Goal: Task Accomplishment & Management: Manage account settings

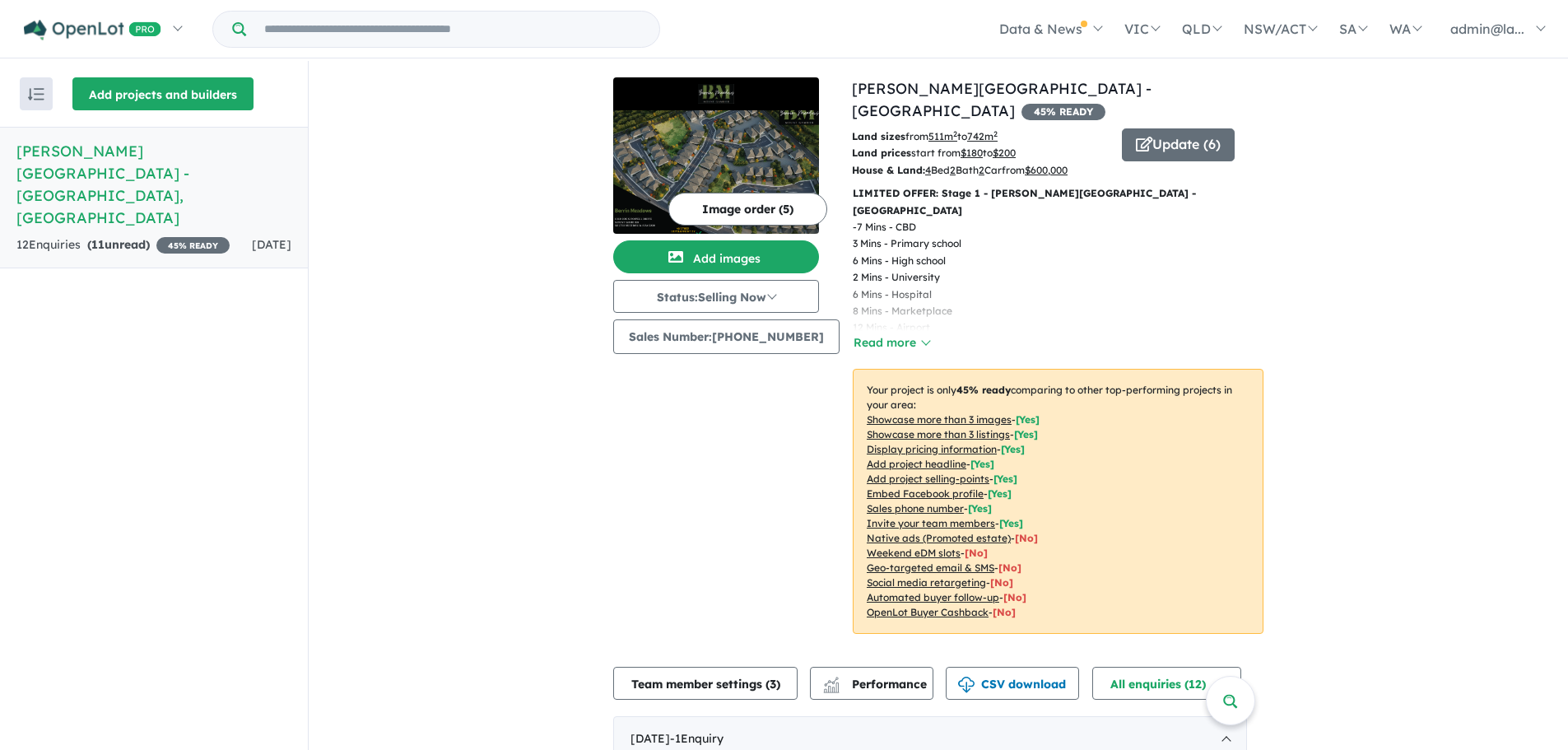
click at [130, 90] on button "Add projects and builders" at bounding box center [163, 94] width 181 height 33
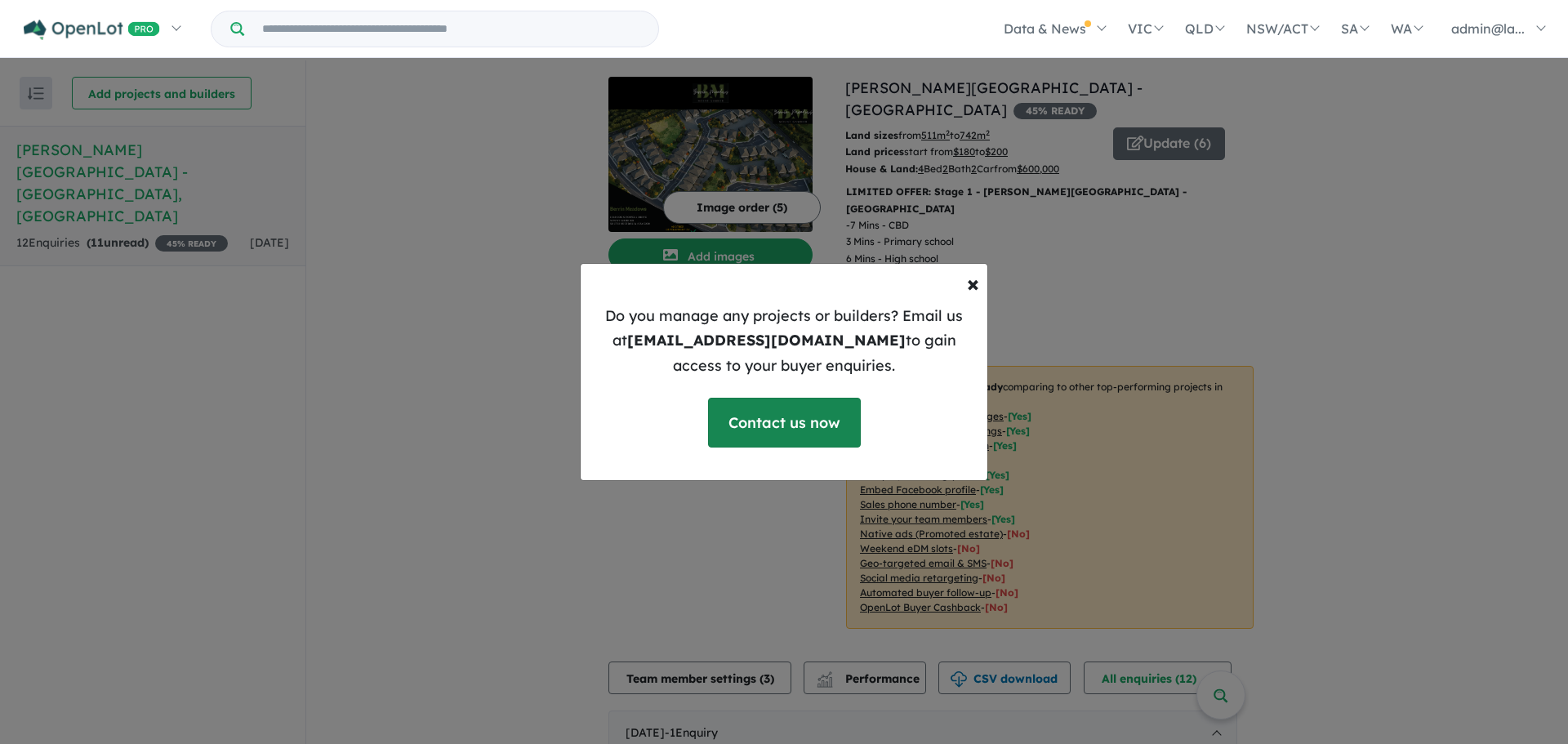
click at [803, 434] on link "Contact us now" at bounding box center [784, 423] width 153 height 50
click at [973, 290] on span "×" at bounding box center [973, 283] width 12 height 28
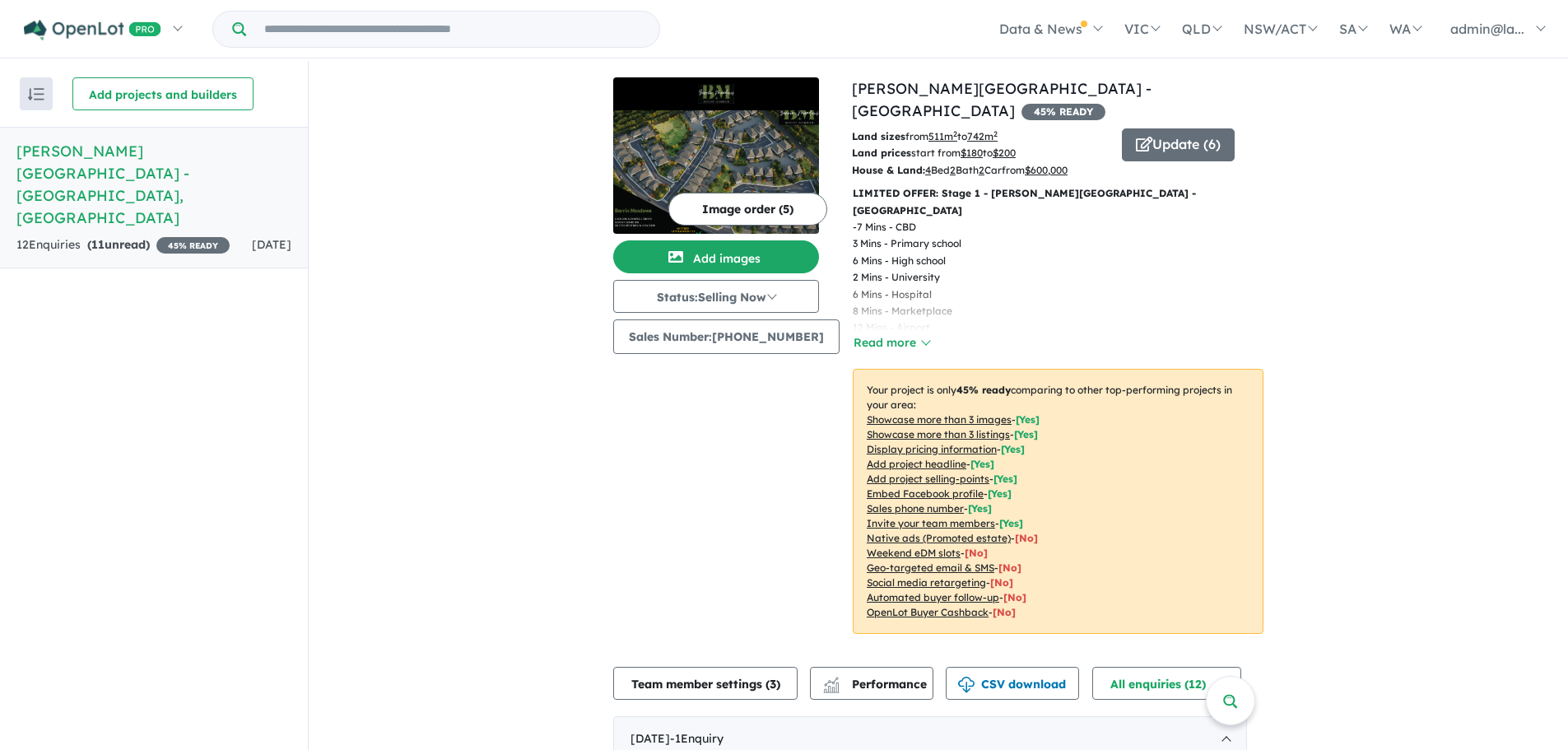
click at [958, 532] on u "Native ads (Promoted estate)" at bounding box center [939, 538] width 144 height 12
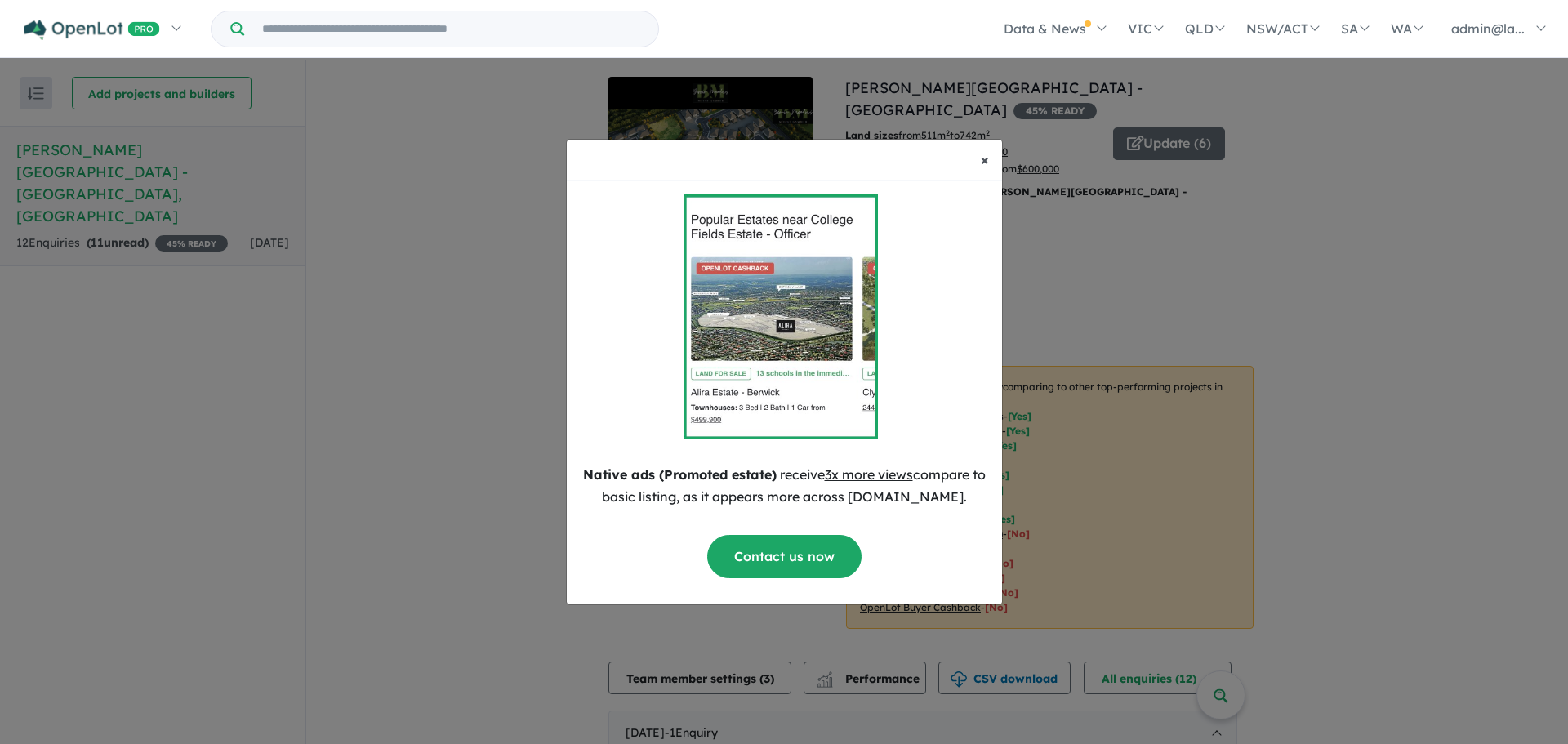
click at [982, 162] on span "×" at bounding box center [985, 160] width 9 height 19
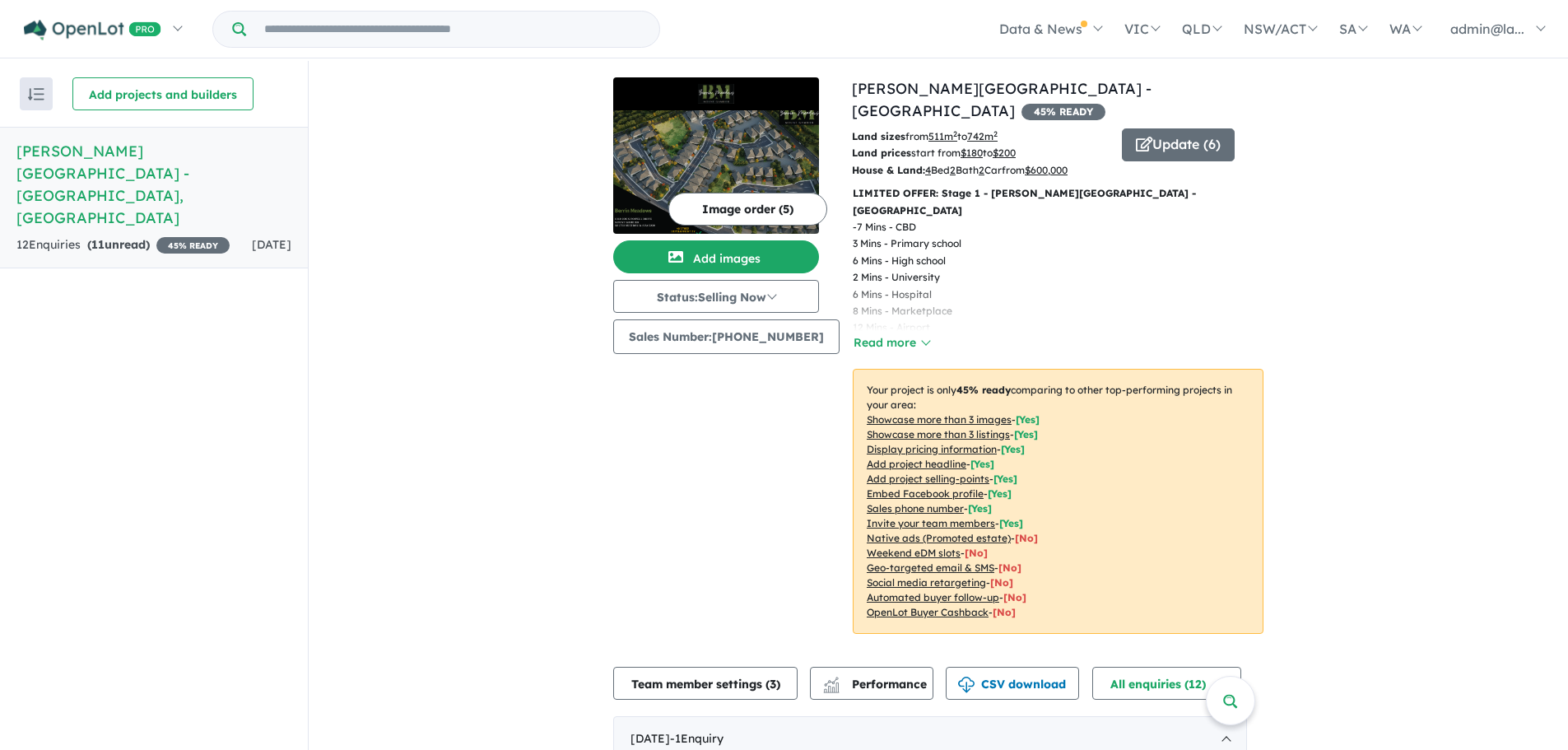
click at [917, 547] on u "Weekend eDM slots" at bounding box center [914, 553] width 94 height 12
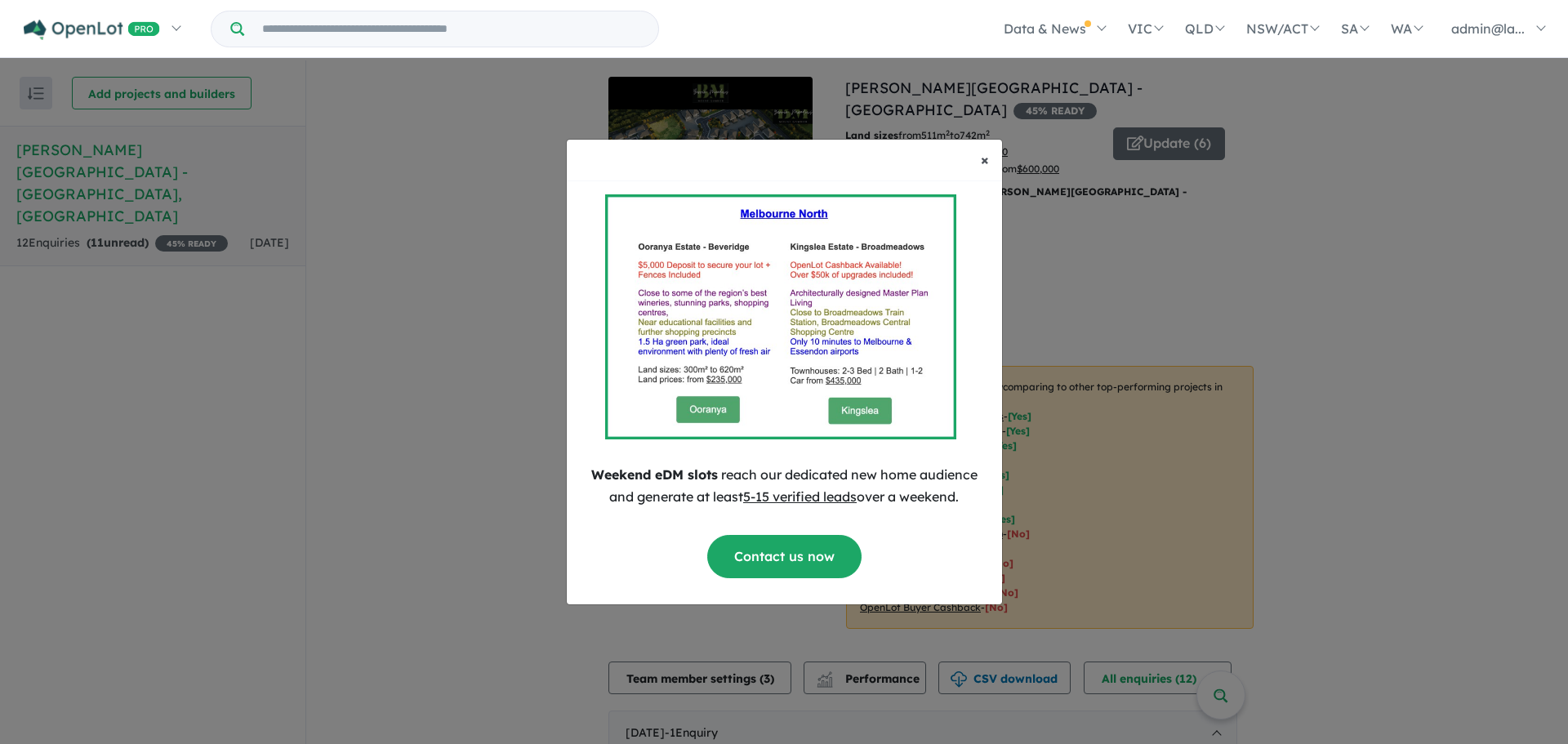
click at [983, 157] on span "×" at bounding box center [985, 160] width 9 height 19
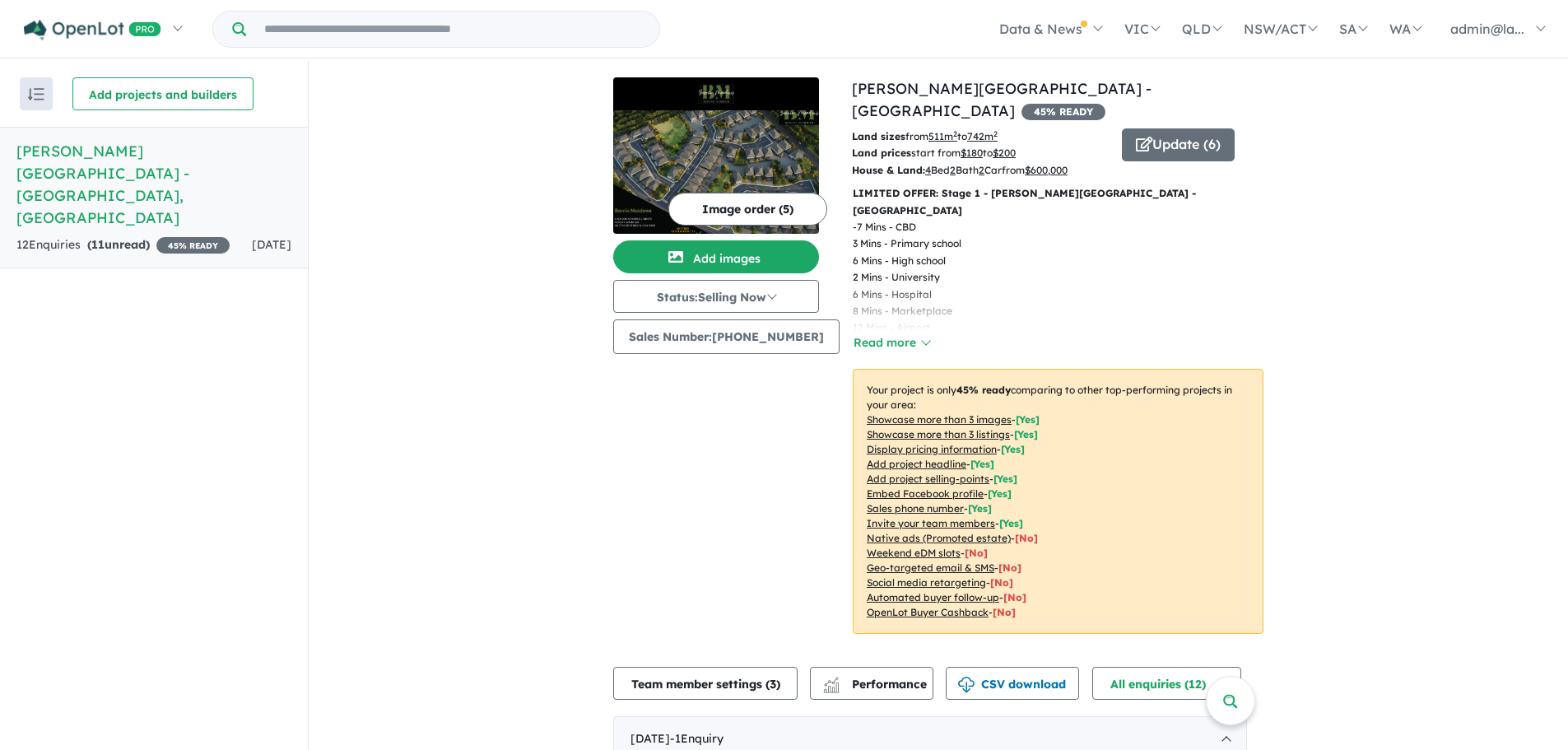
click at [921, 561] on u "Geo-targeted email & SMS" at bounding box center [931, 567] width 127 height 12
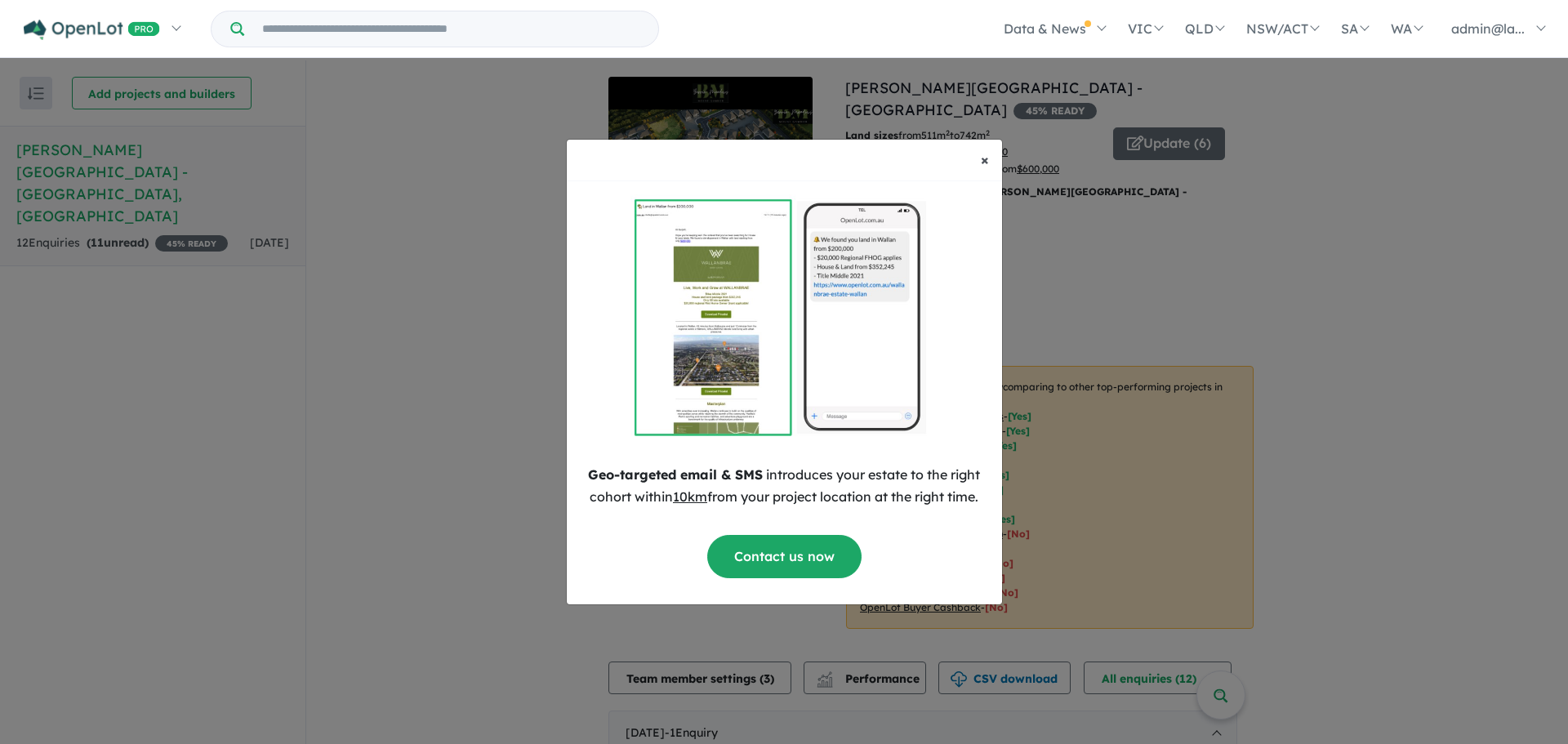
click at [979, 156] on button "× Close" at bounding box center [985, 160] width 34 height 41
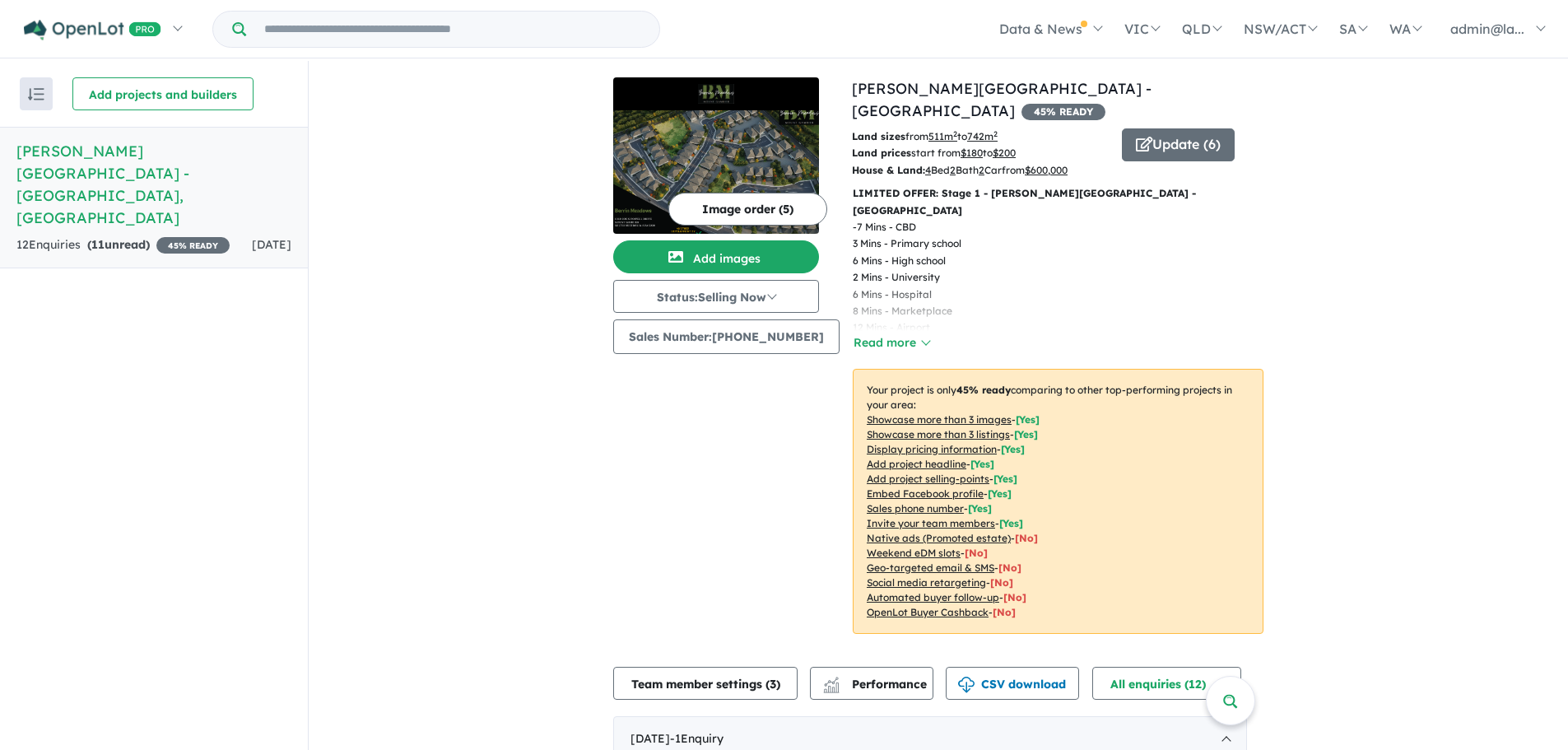
click at [916, 591] on u "Automated buyer follow-up" at bounding box center [933, 597] width 133 height 12
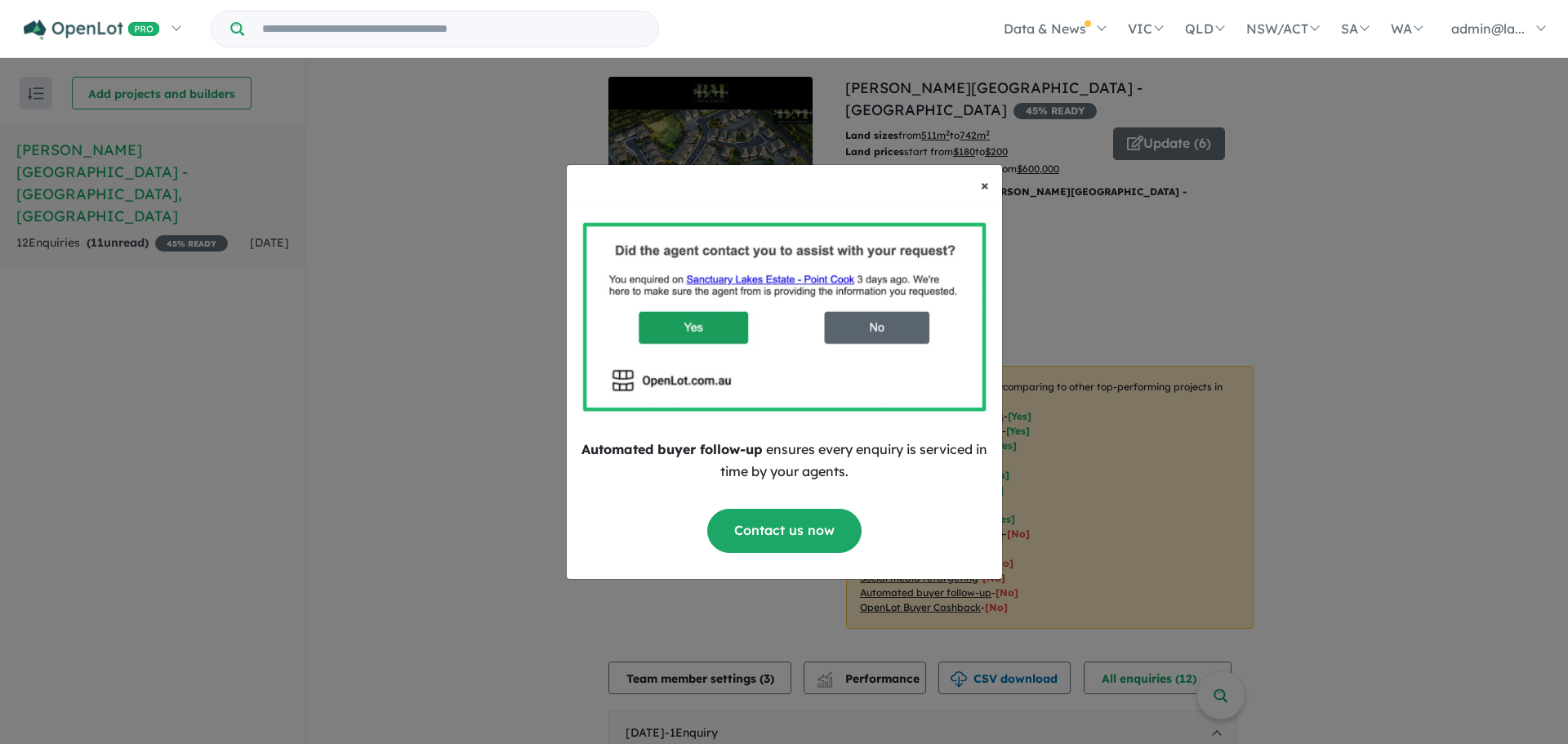
click at [982, 187] on span "×" at bounding box center [985, 185] width 9 height 19
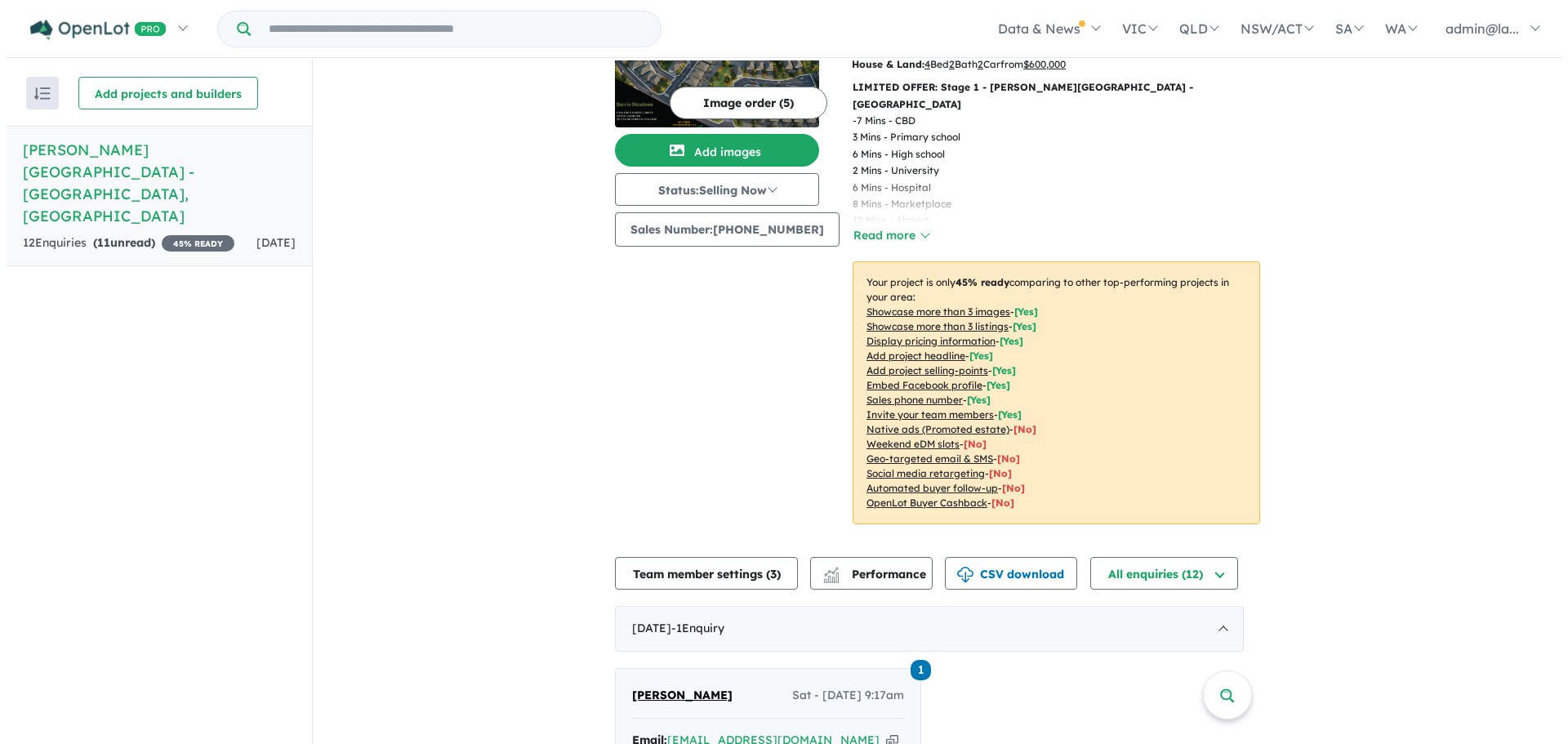
scroll to position [245, 0]
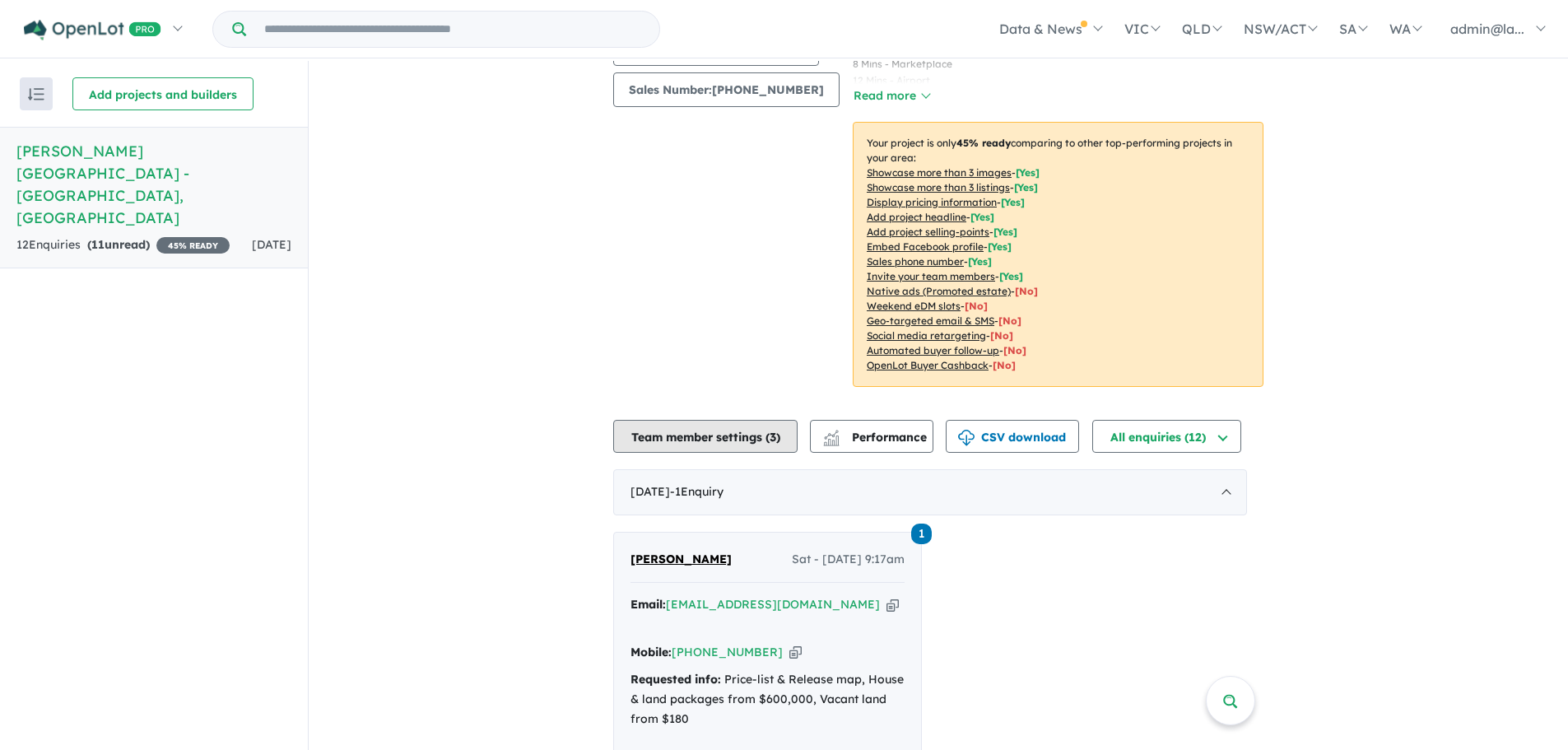
click at [751, 420] on button "Team member settings ( 3 )" at bounding box center [705, 437] width 184 height 33
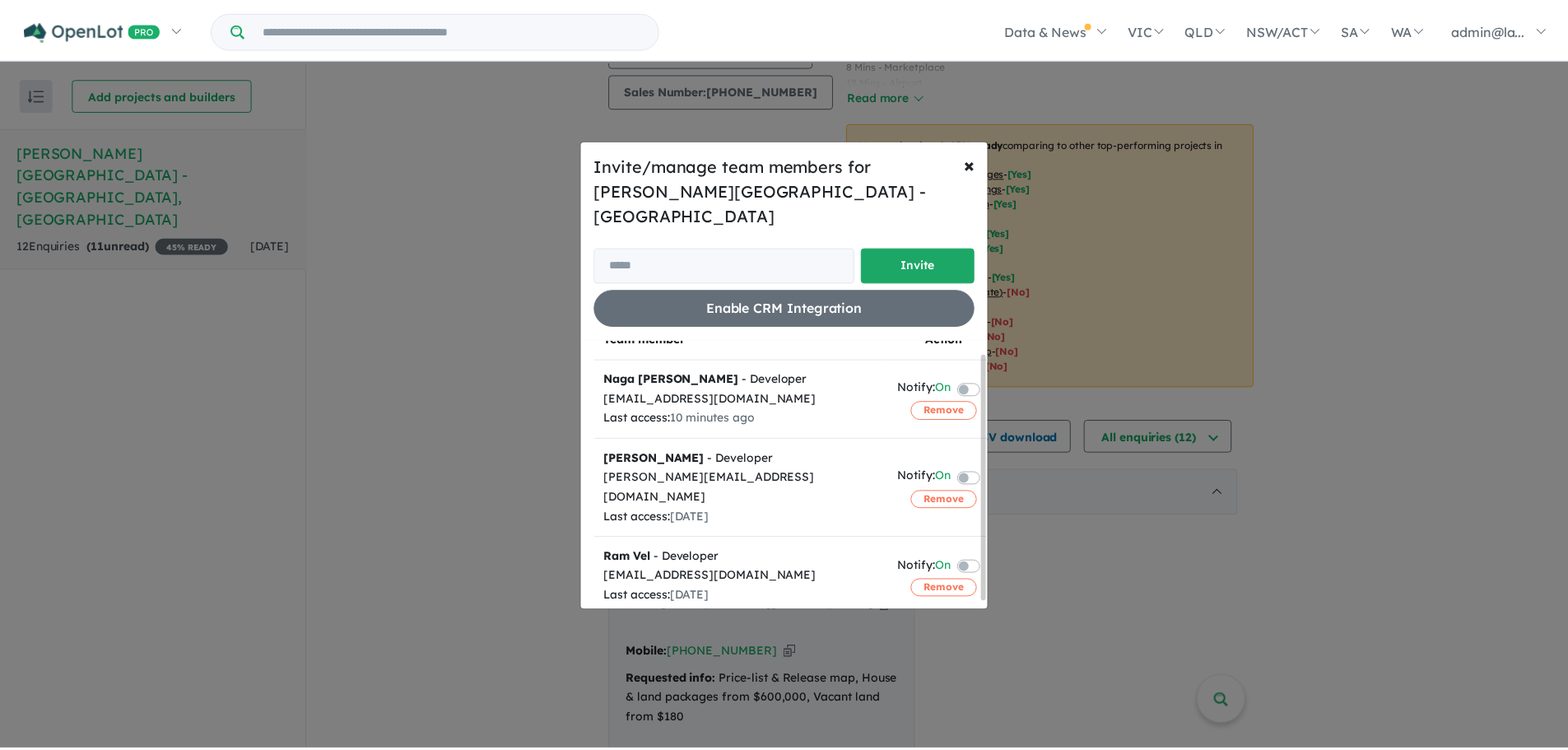
scroll to position [0, 0]
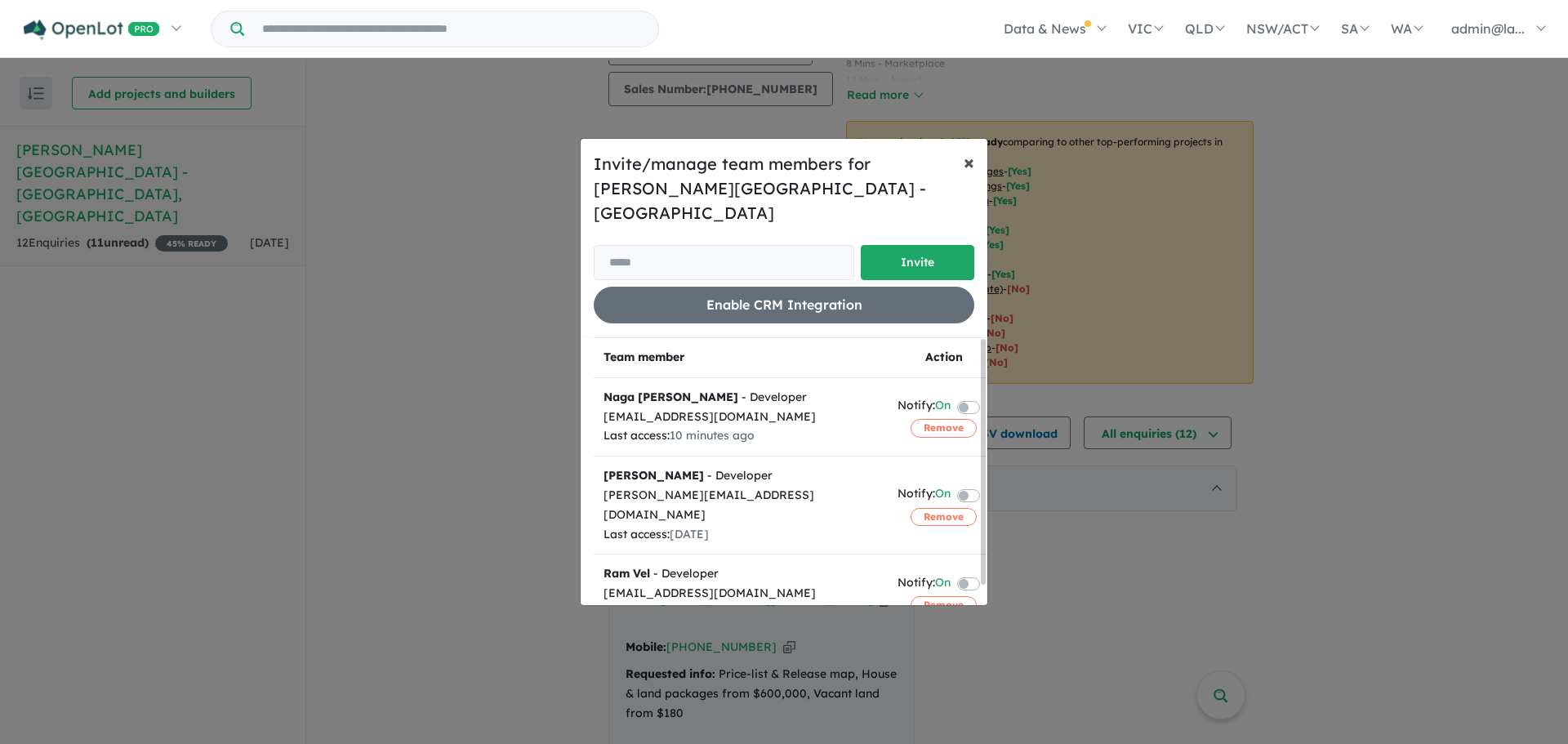
click at [966, 174] on span "×" at bounding box center [969, 161] width 10 height 25
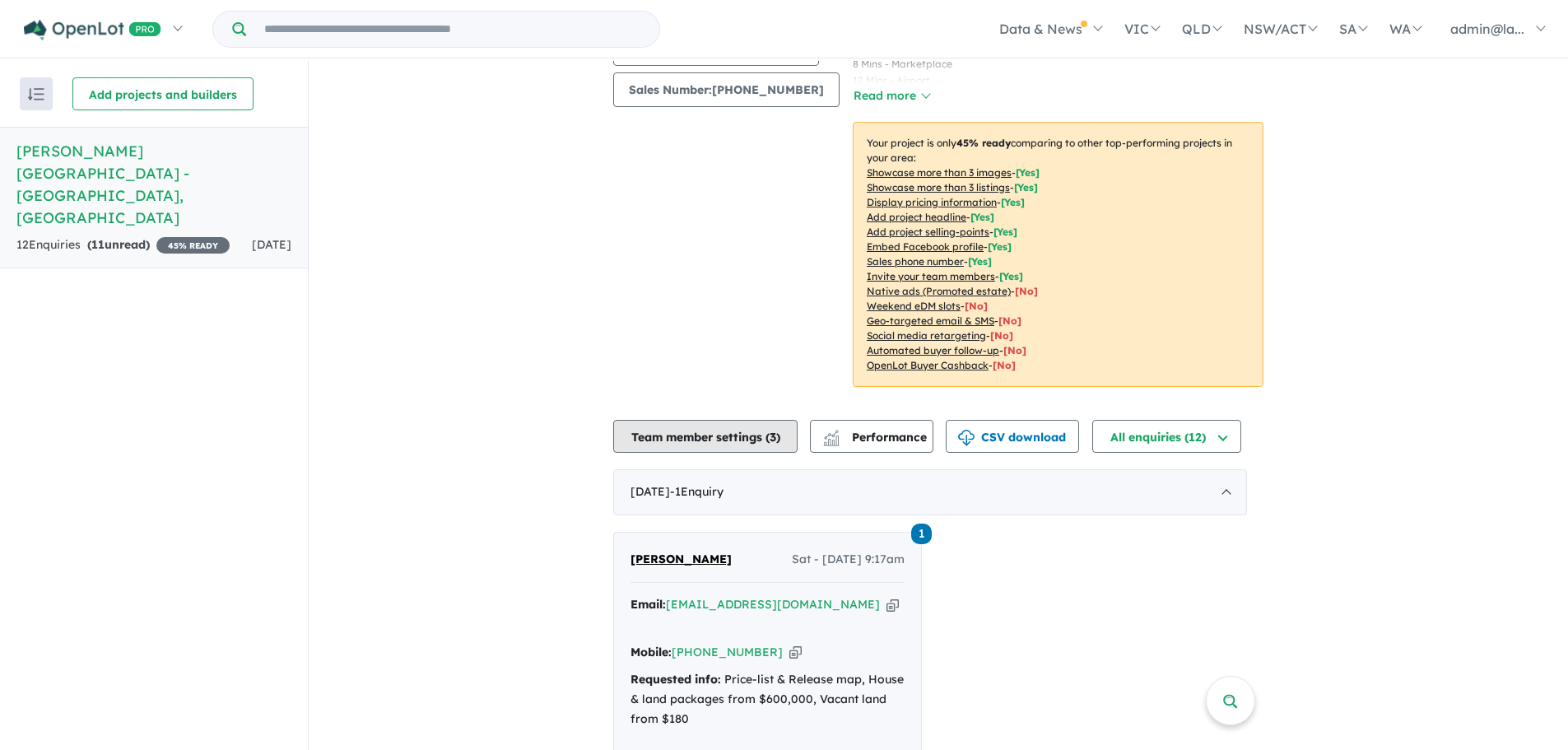
click at [683, 420] on button "Team member settings ( 3 )" at bounding box center [705, 437] width 184 height 33
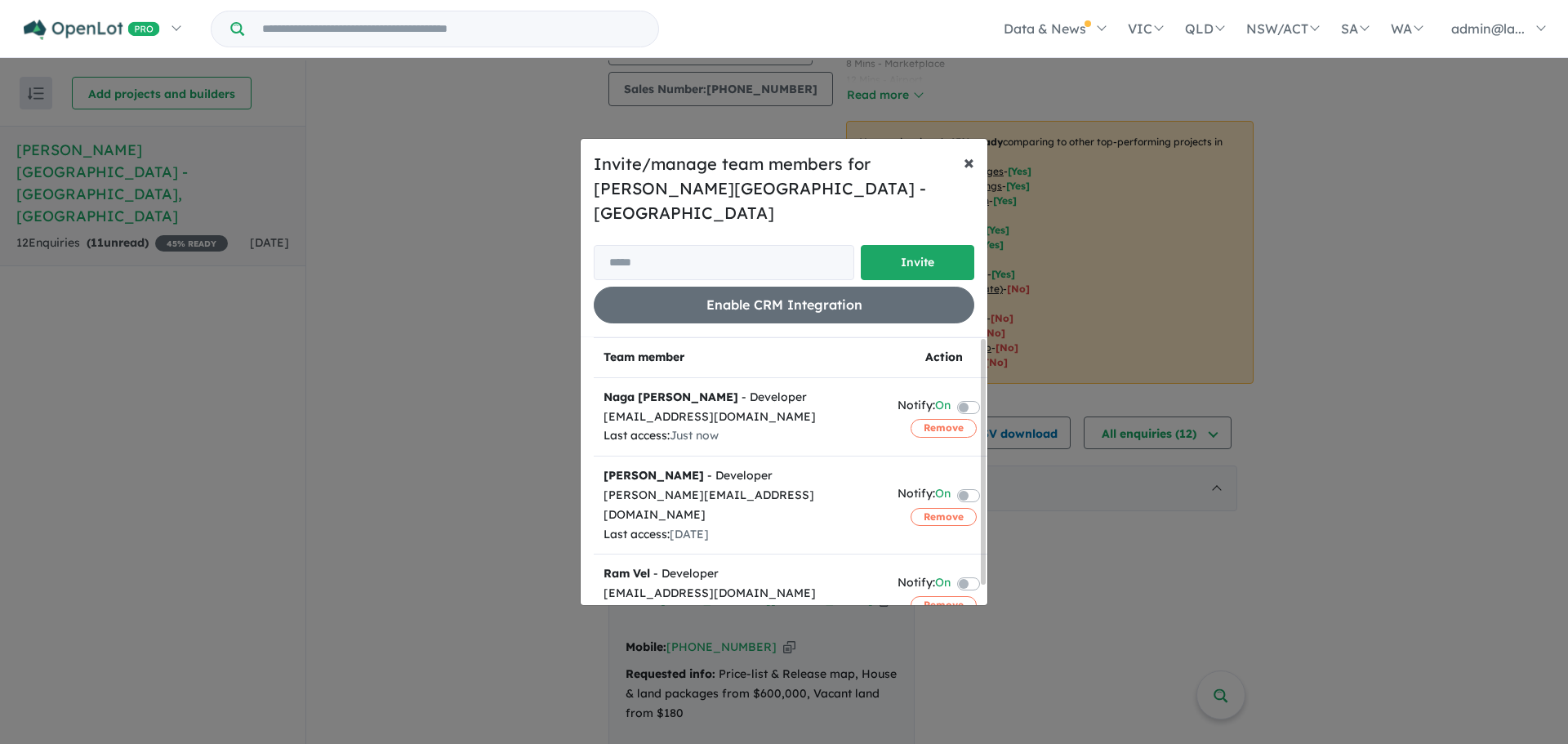
click at [966, 174] on span "×" at bounding box center [969, 161] width 10 height 25
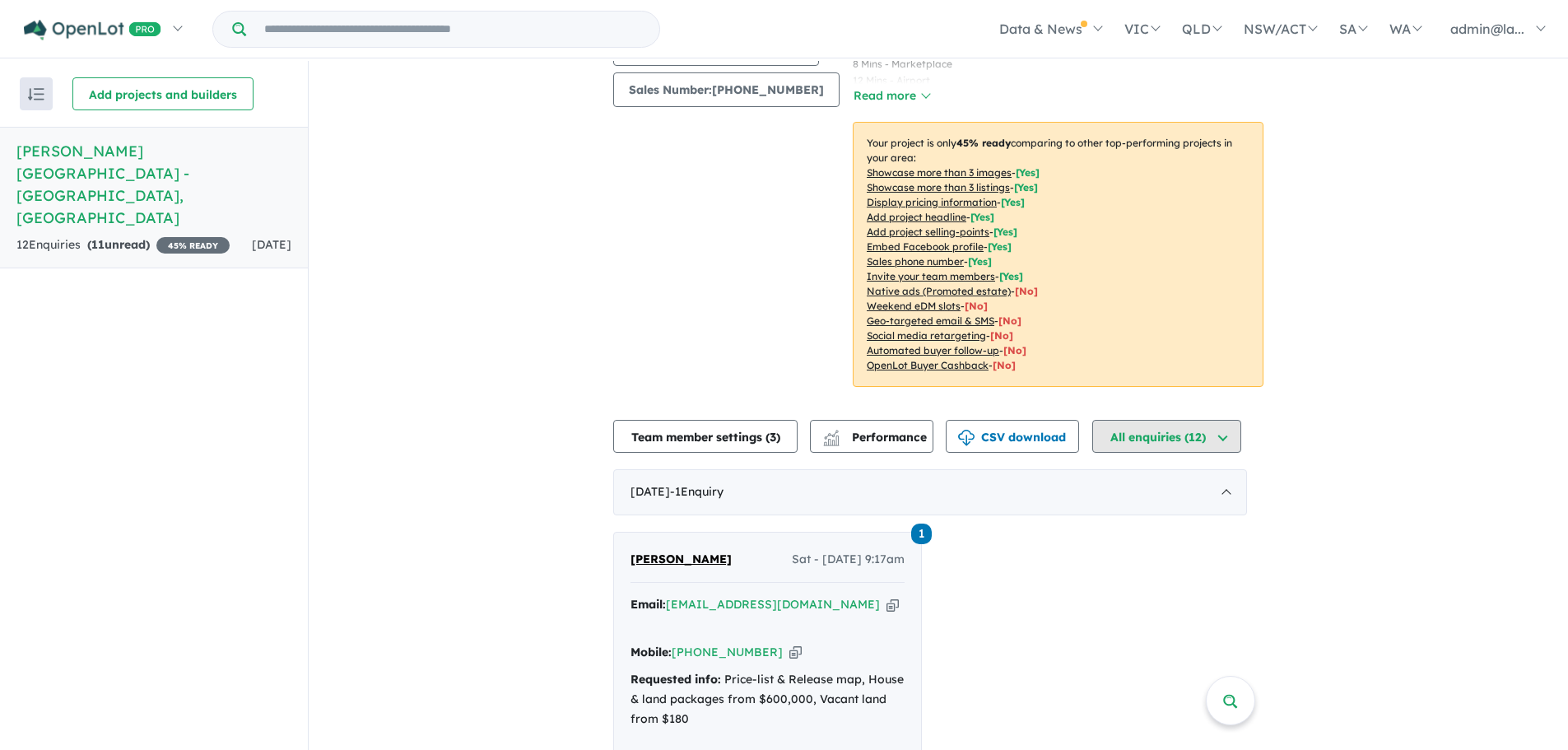
click at [1171, 420] on button "All enquiries ( 12 )" at bounding box center [1167, 437] width 149 height 33
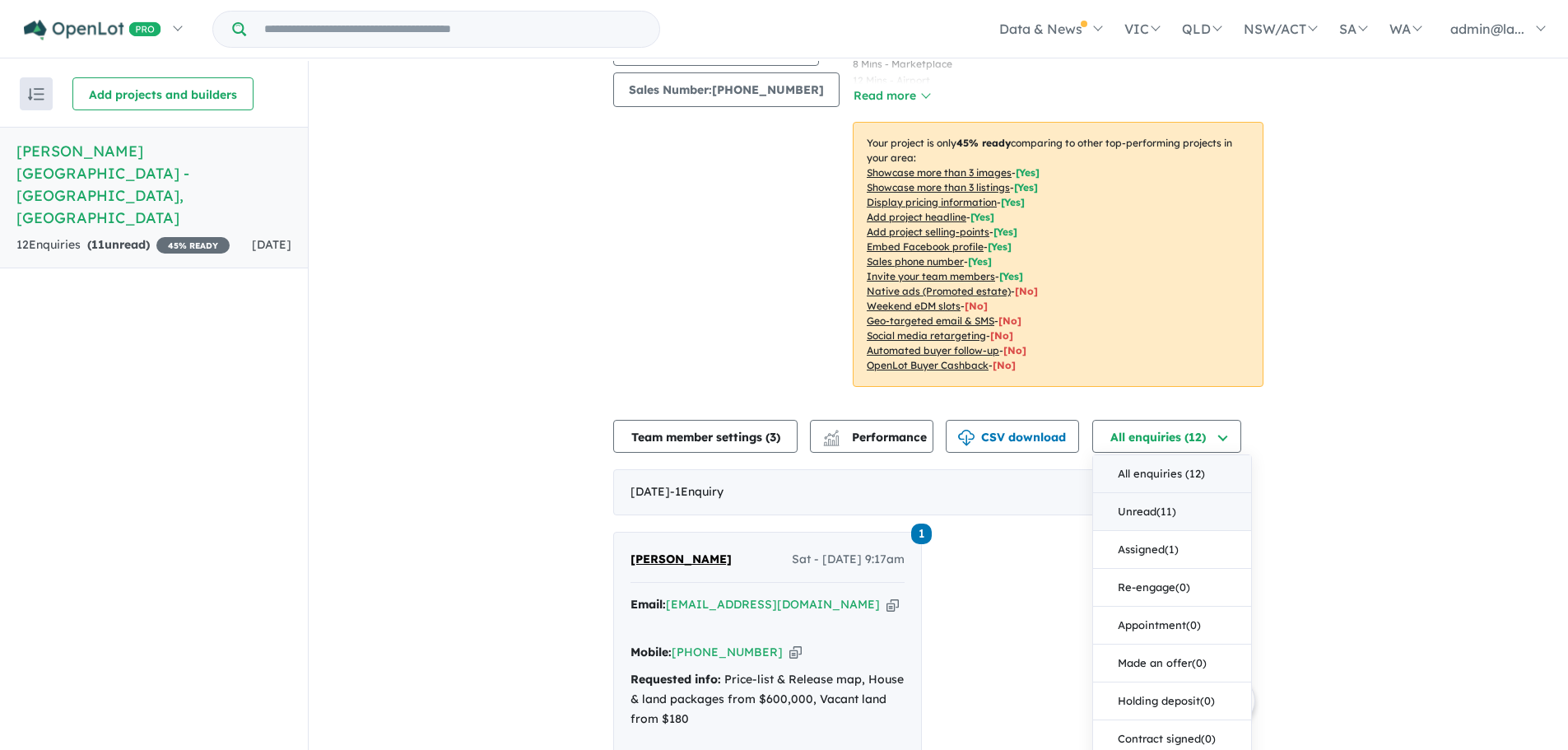
click at [1131, 493] on button "Unread ( 11 )" at bounding box center [1172, 512] width 158 height 38
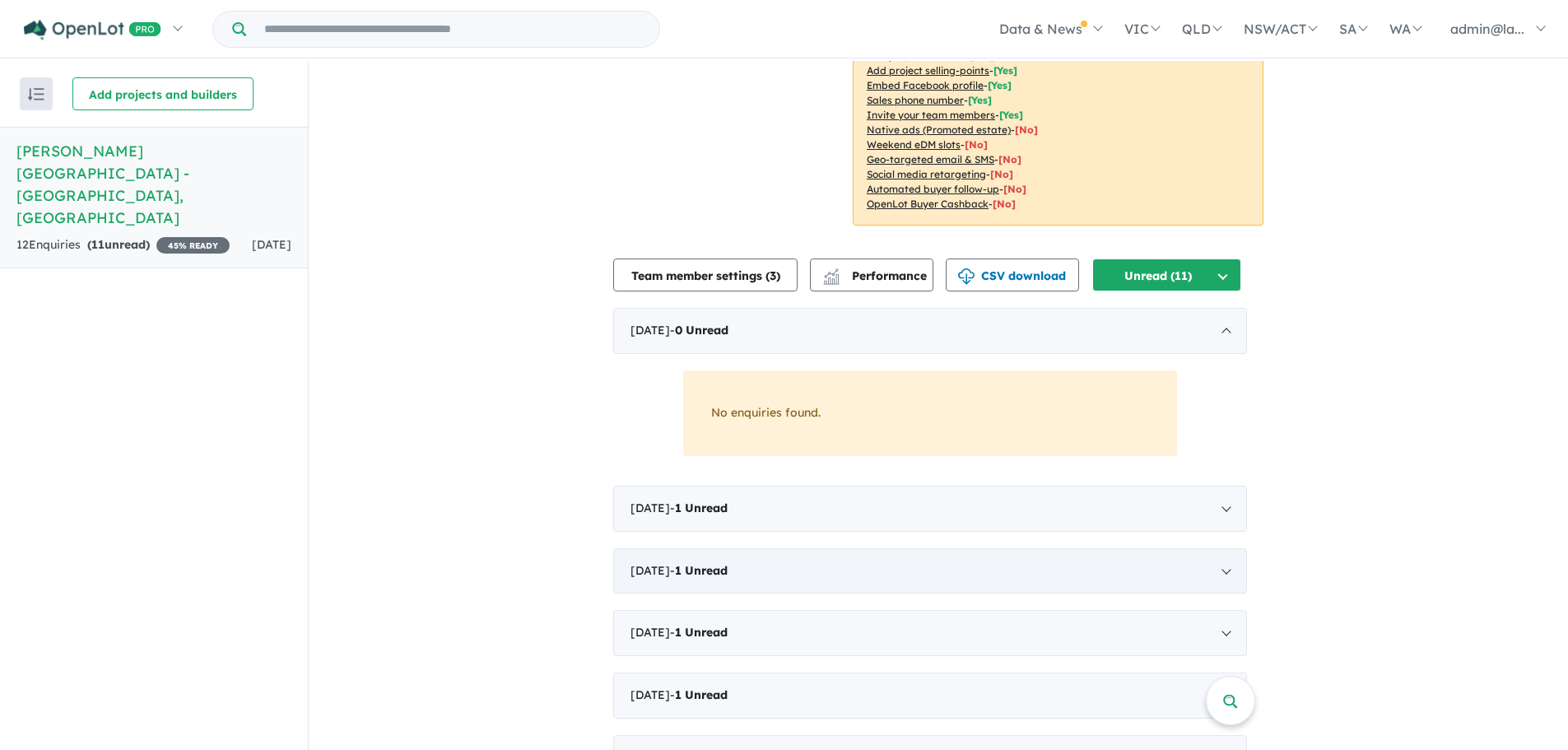
scroll to position [412, 0]
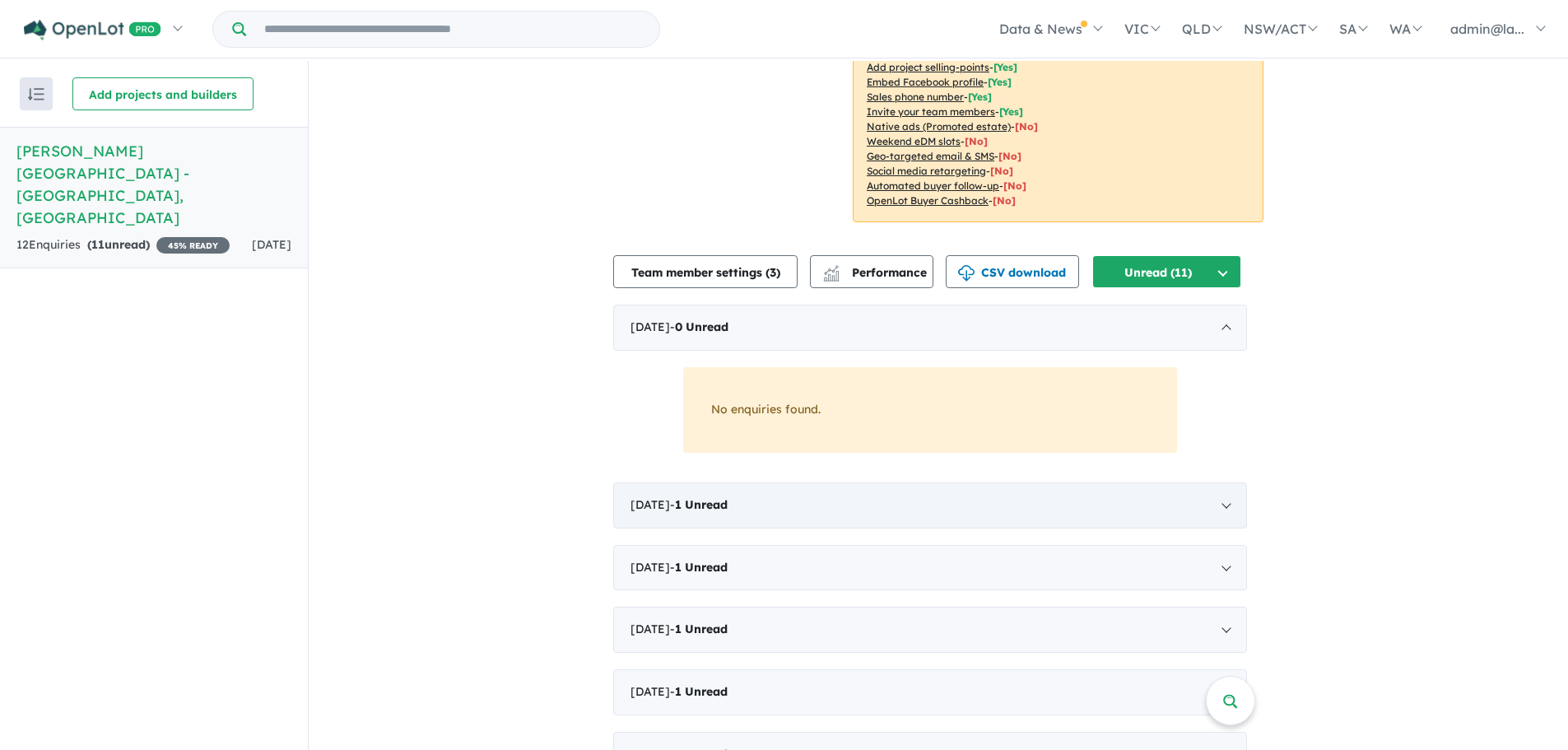
click at [710, 497] on span "Unread" at bounding box center [706, 504] width 43 height 15
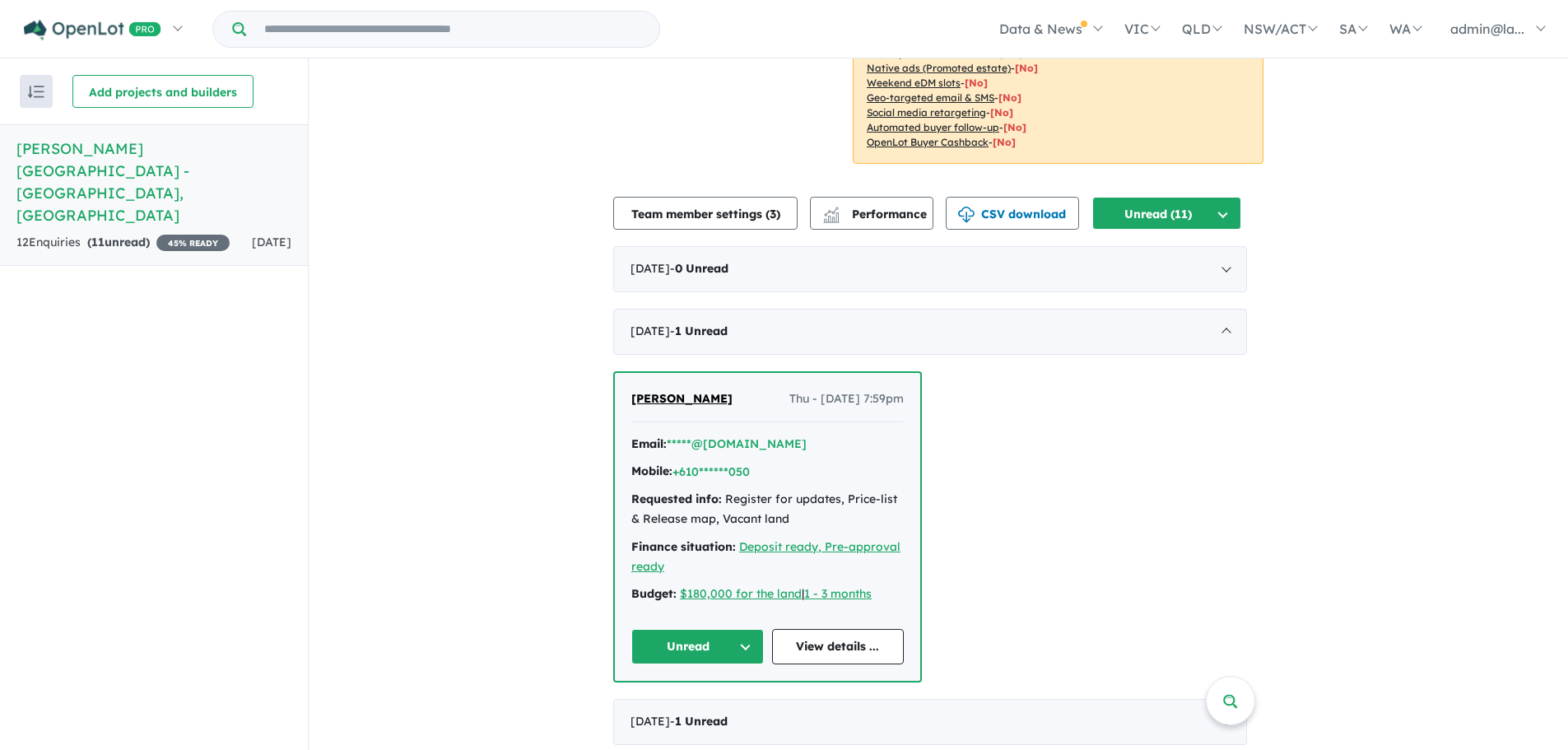
scroll to position [494, 0]
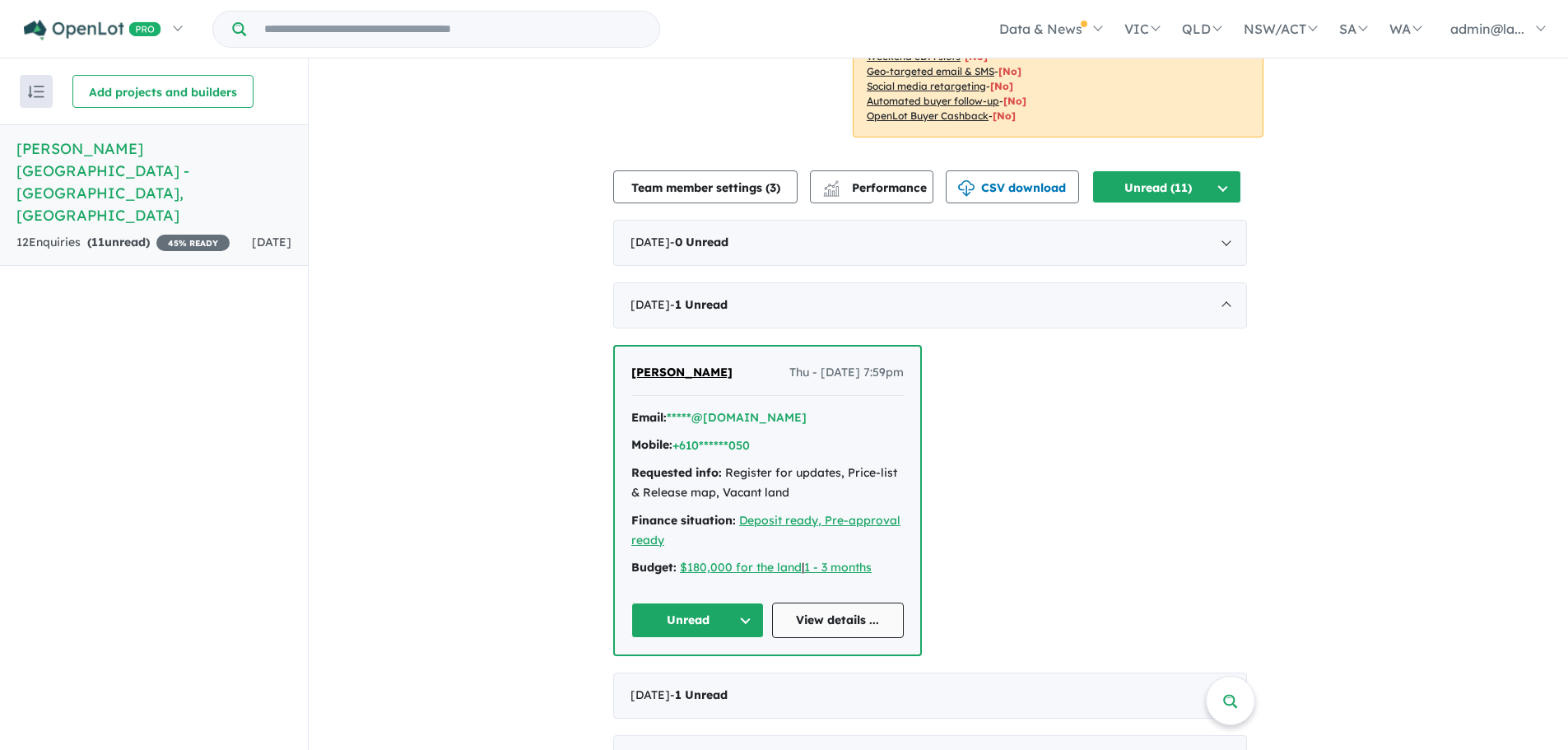
click at [873, 603] on link "View details ..." at bounding box center [839, 620] width 133 height 35
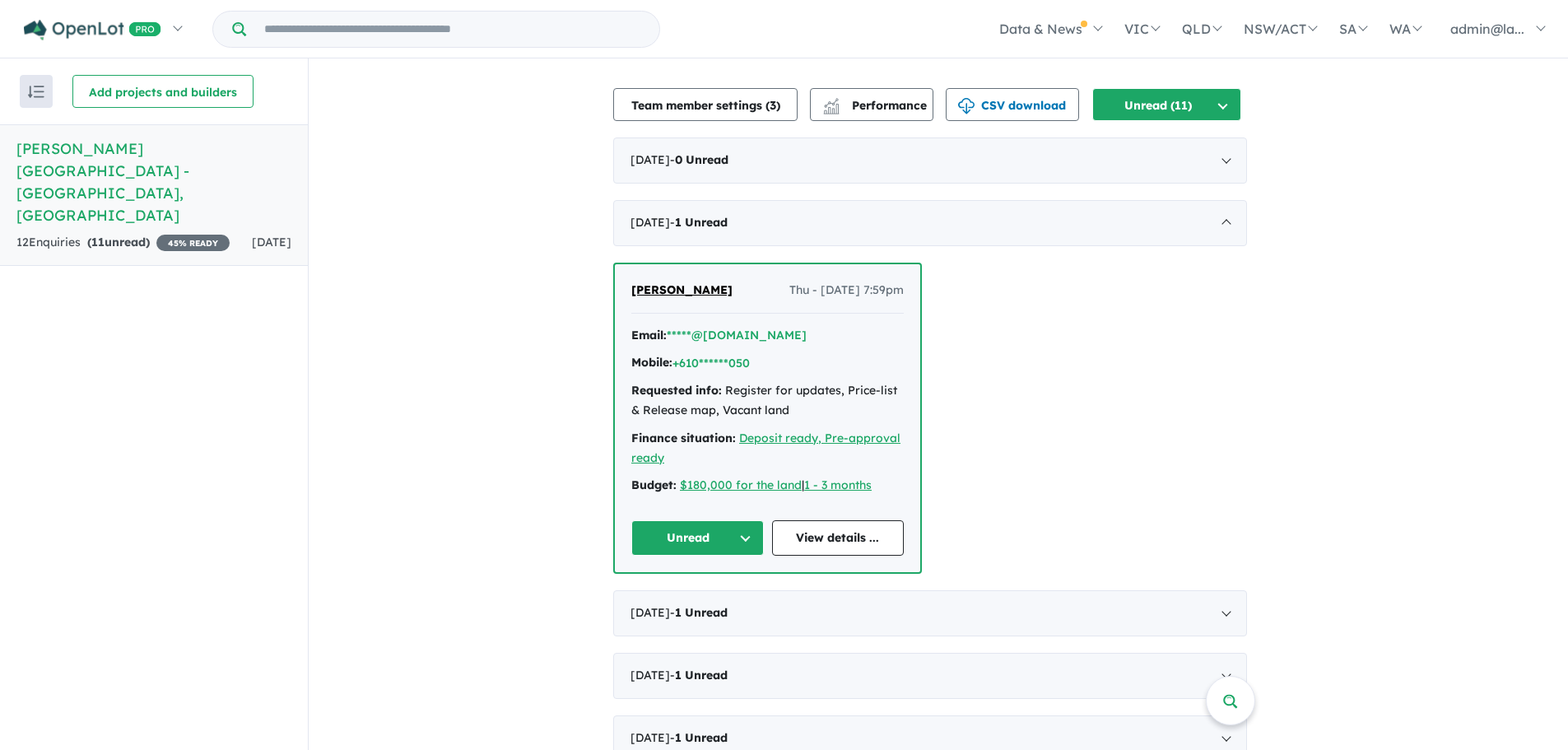
scroll to position [329, 0]
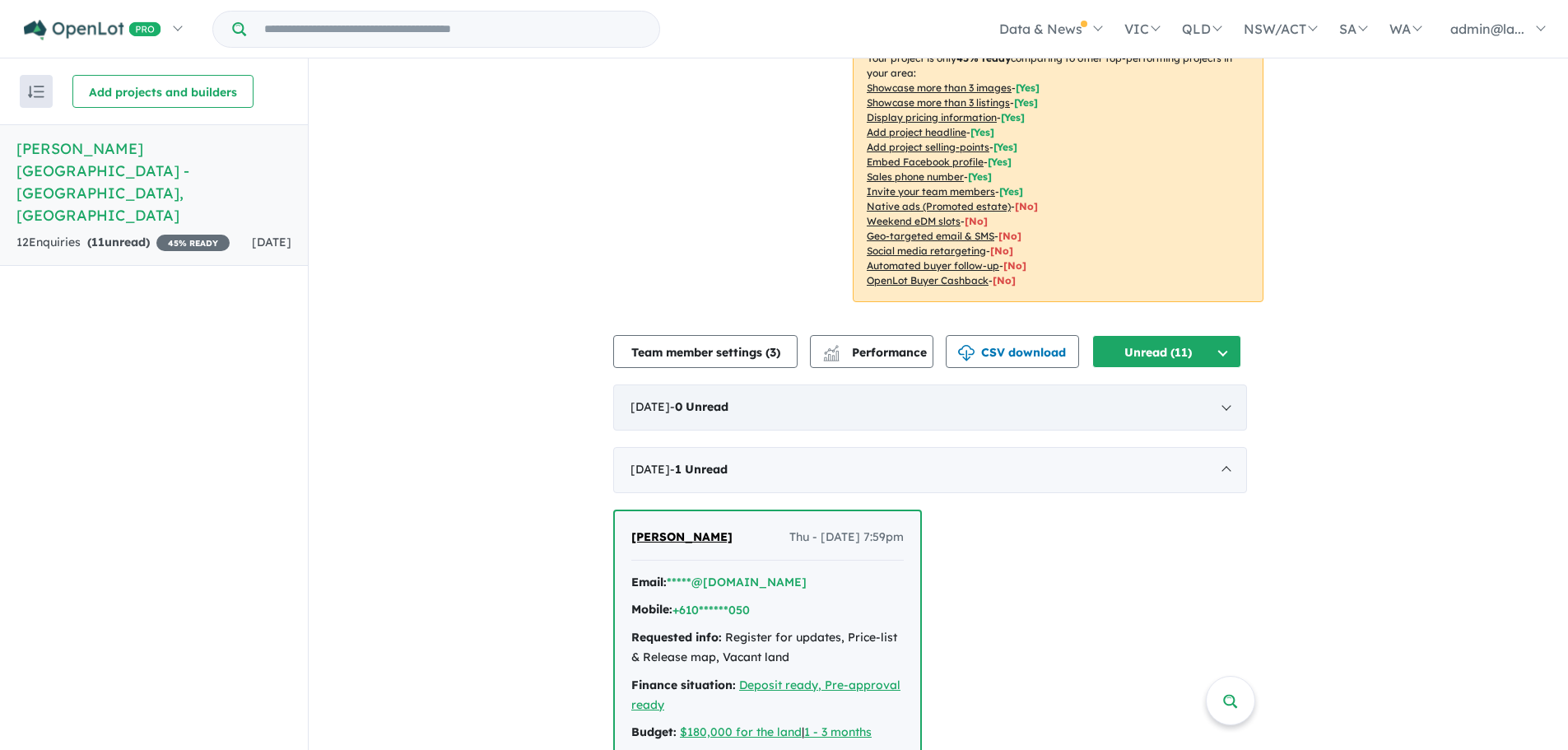
click at [773, 384] on div "[DATE] - 0 Unread" at bounding box center [930, 407] width 634 height 46
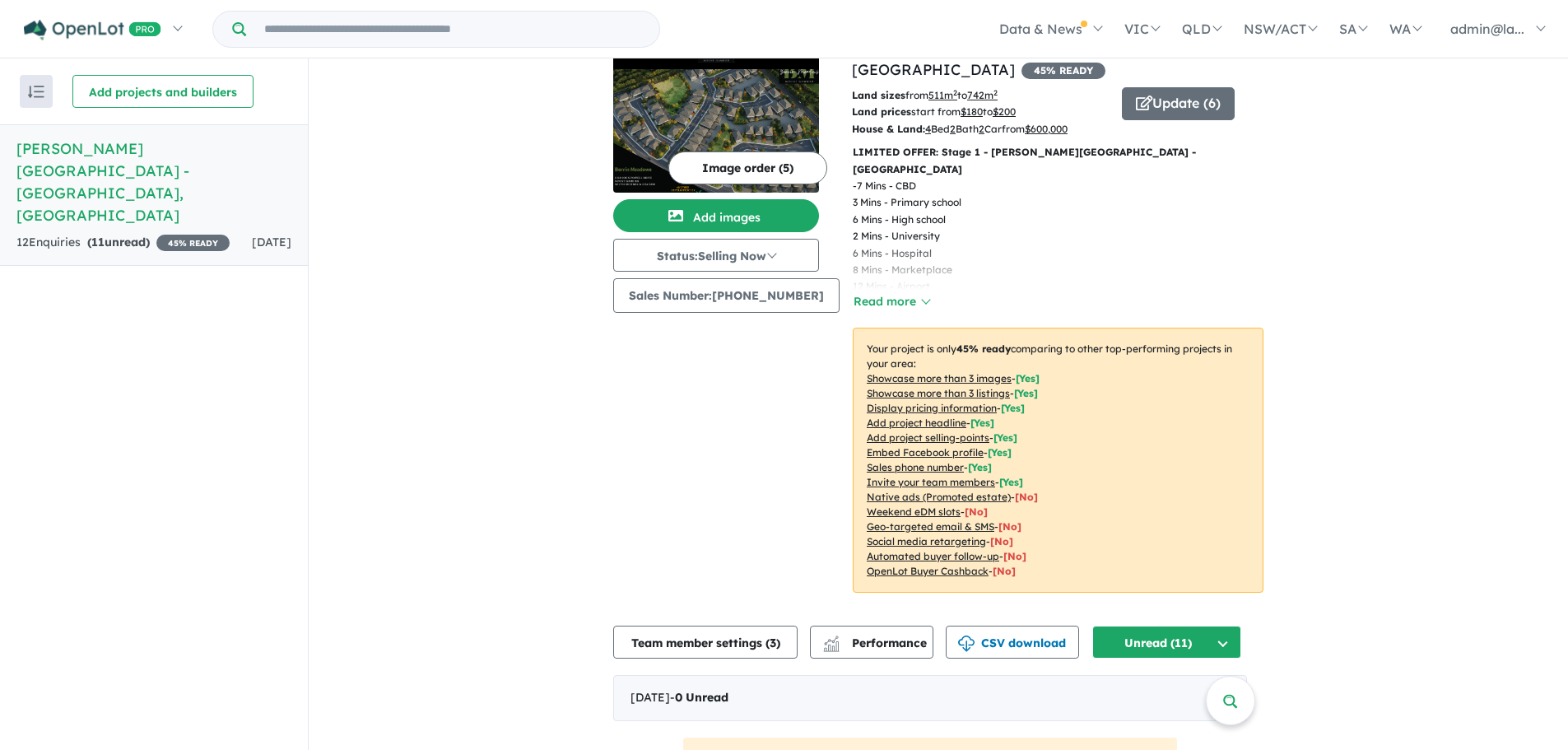
scroll to position [0, 0]
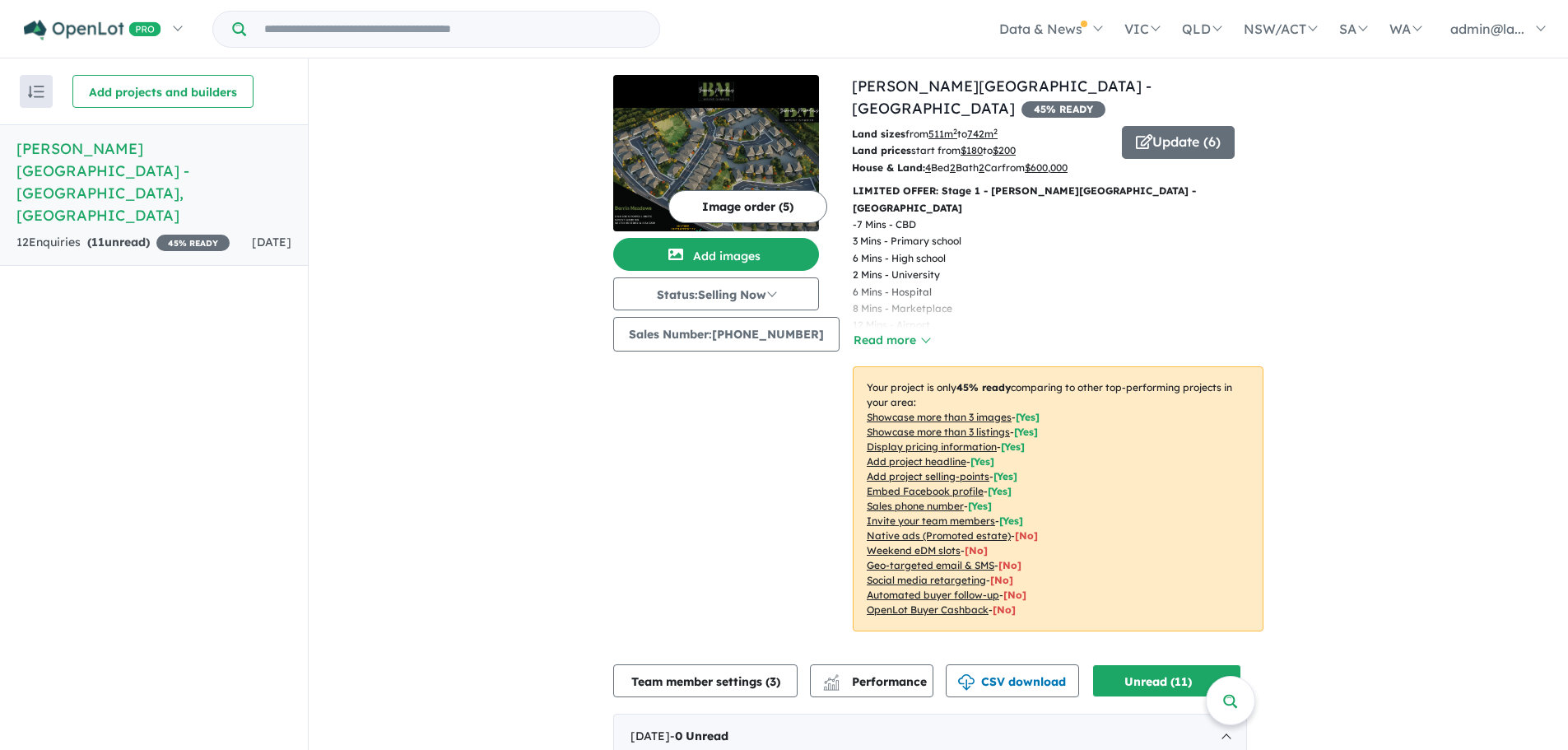
click at [143, 168] on h5 "[PERSON_NAME][GEOGRAPHIC_DATA] - [GEOGRAPHIC_DATA] , [GEOGRAPHIC_DATA]" at bounding box center [153, 182] width 275 height 89
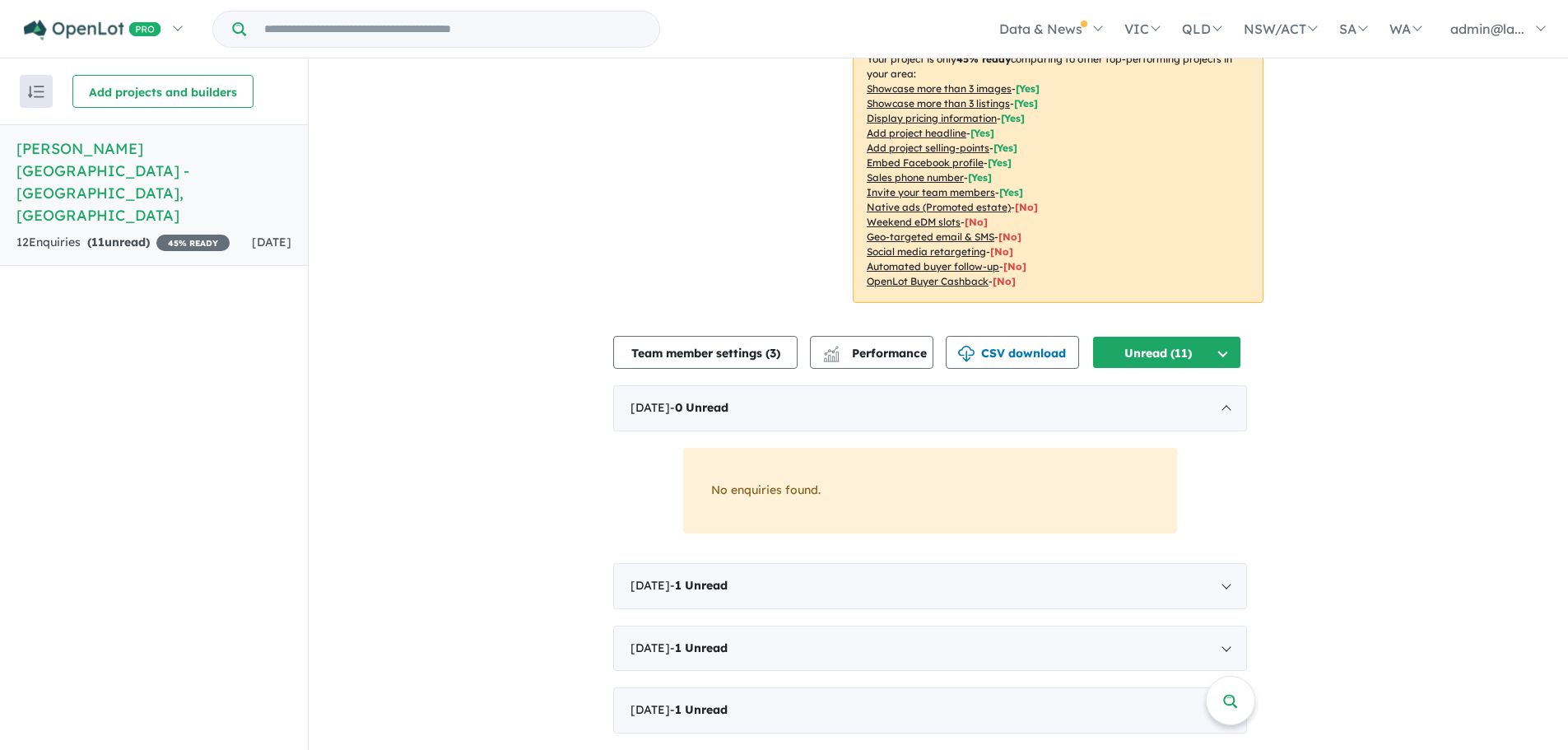
scroll to position [329, 0]
click at [1224, 335] on button "Unread (11)" at bounding box center [1167, 351] width 149 height 33
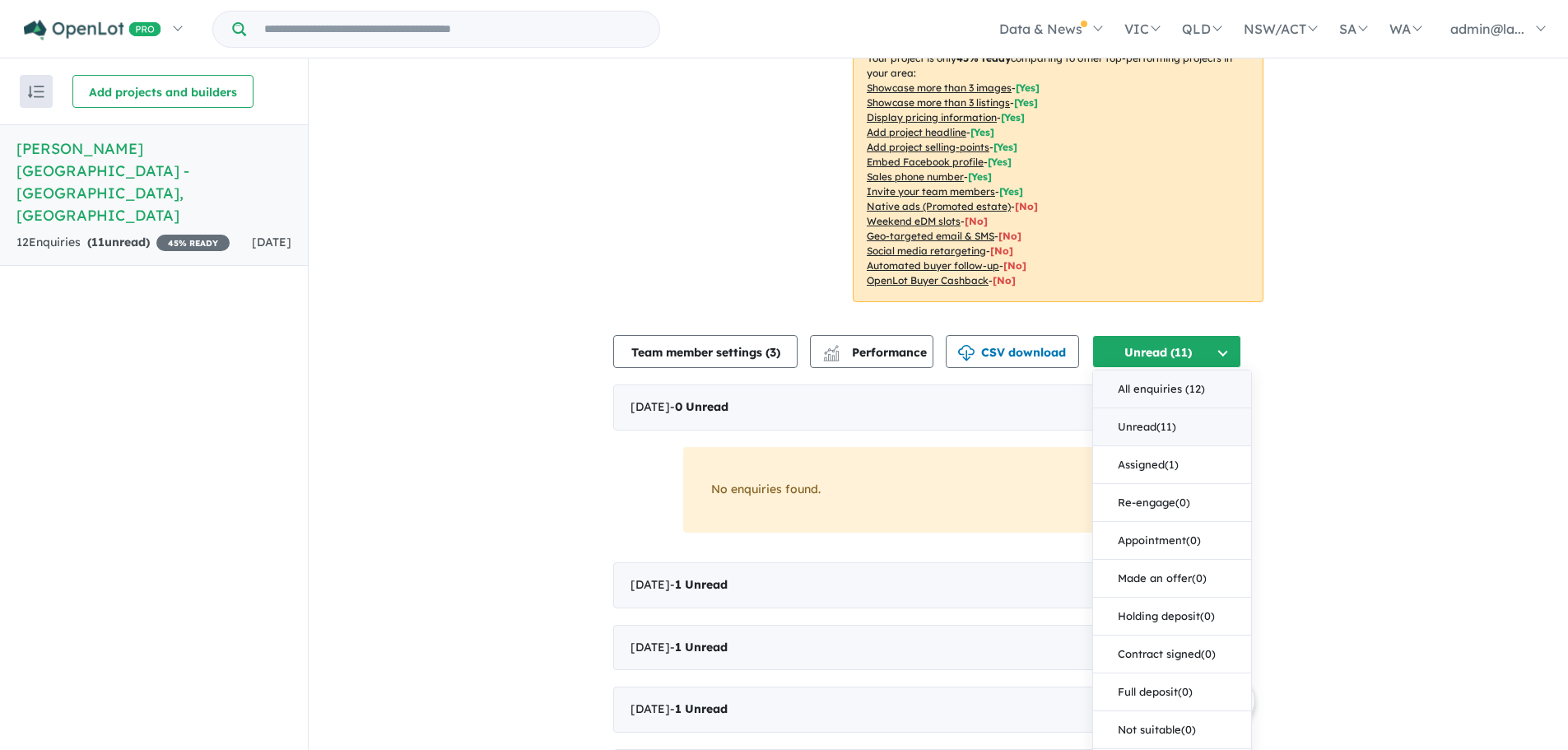
click at [1178, 370] on button "All enquiries ( 12 )" at bounding box center [1172, 389] width 158 height 38
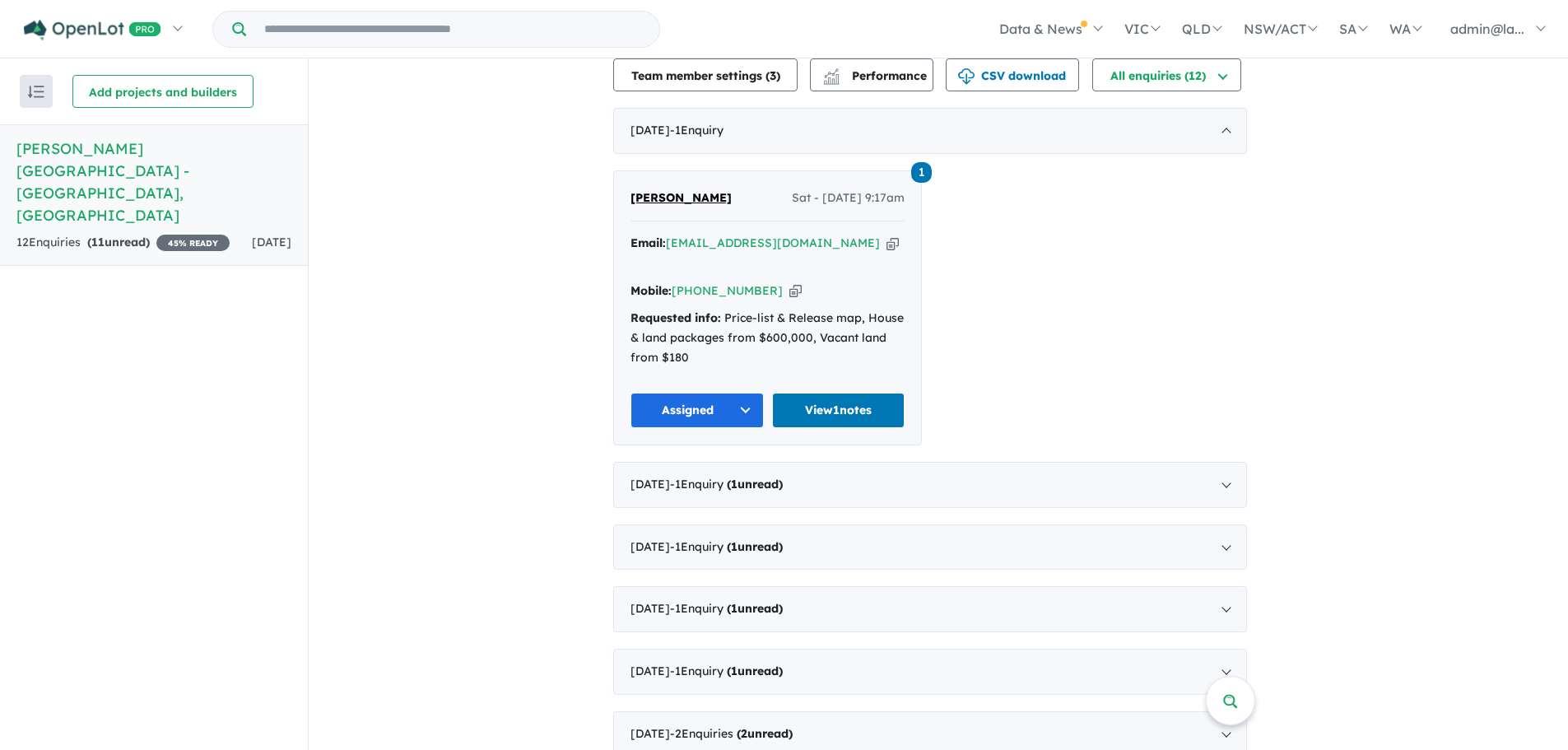
scroll to position [576, 0]
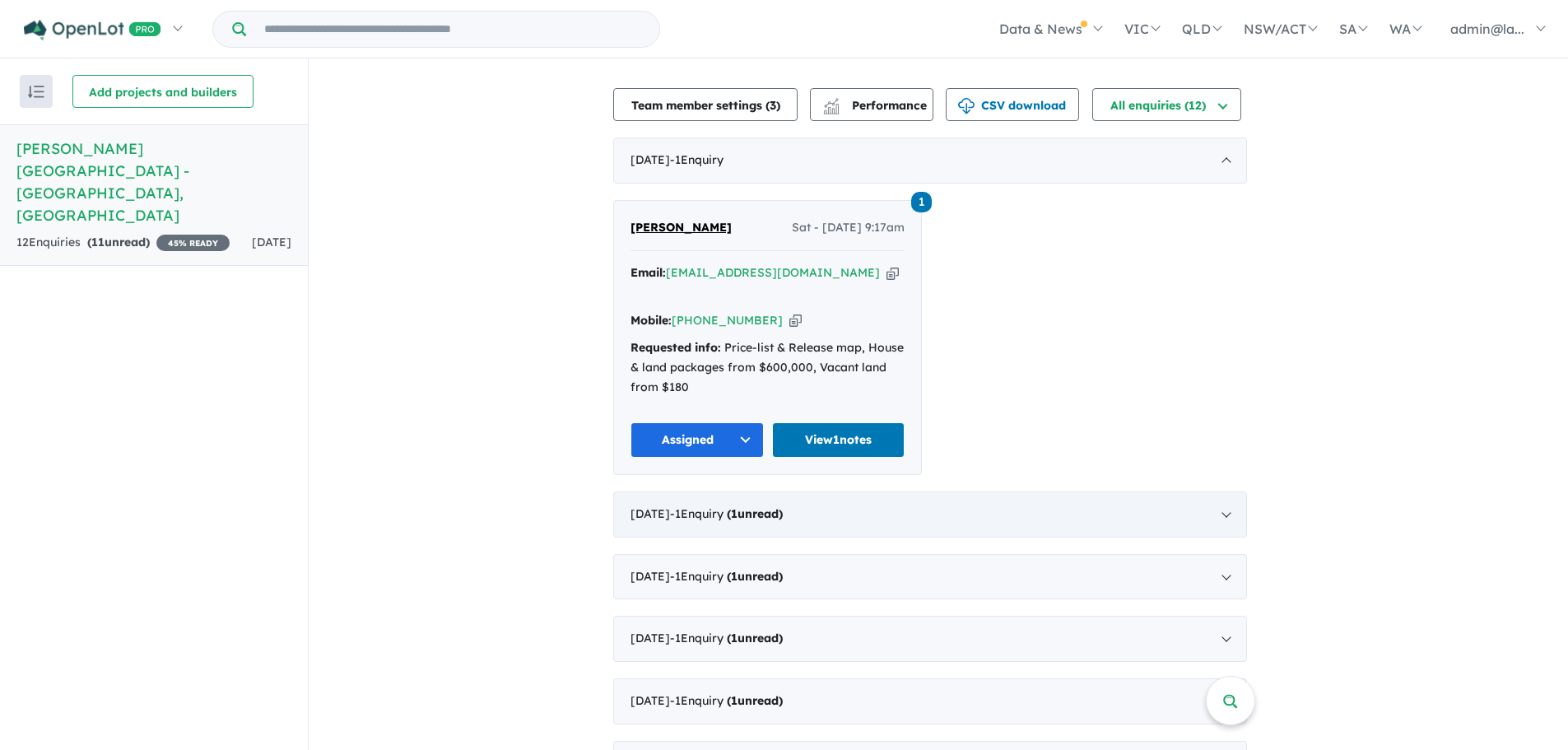
click at [1095, 492] on div "[DATE] - 1 Enquir y ( 1 unread)" at bounding box center [930, 515] width 634 height 46
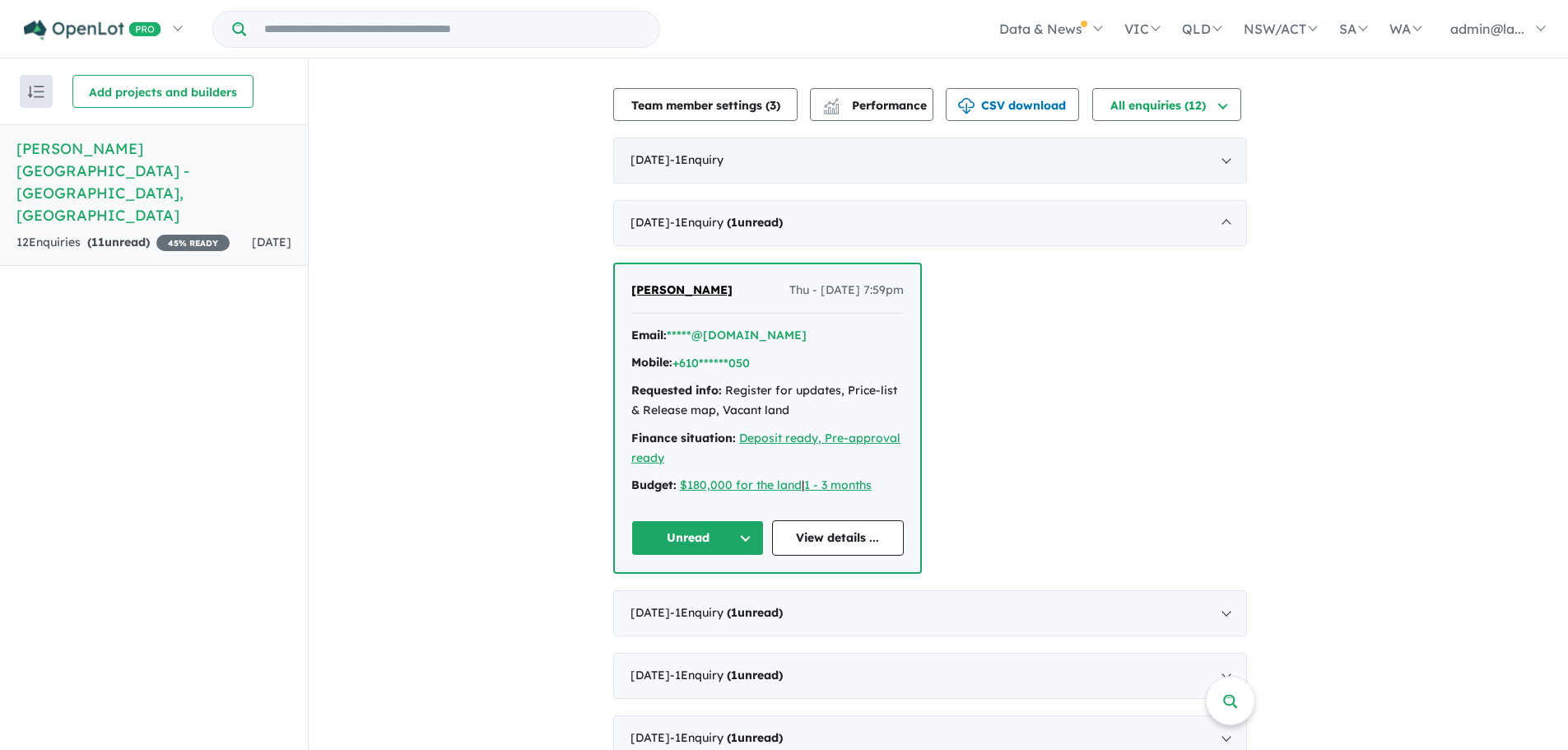
click at [1045, 138] on div "[DATE] - 1 Enquir y ( 0 unread)" at bounding box center [930, 161] width 634 height 46
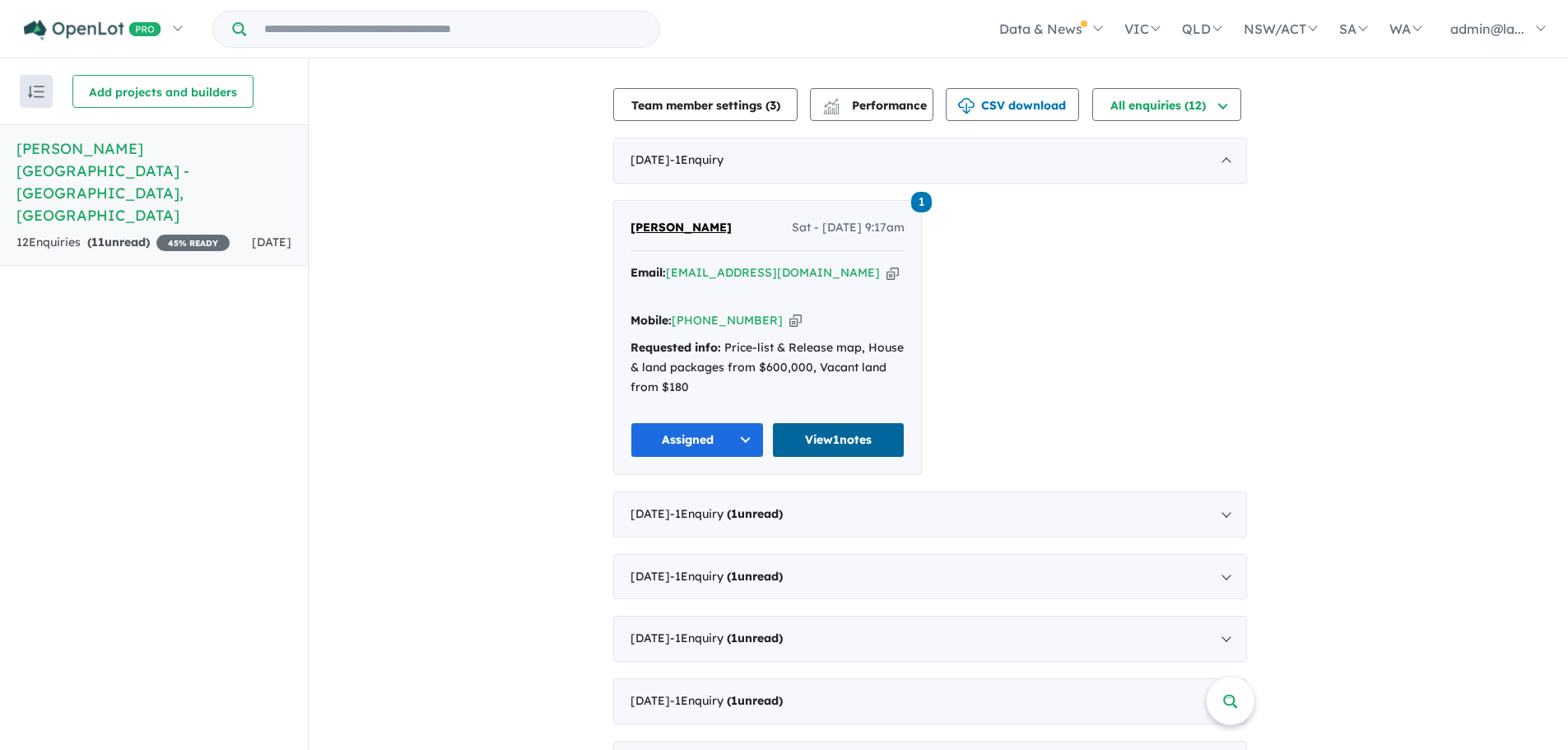
click at [875, 422] on link "View 1 notes" at bounding box center [839, 439] width 133 height 35
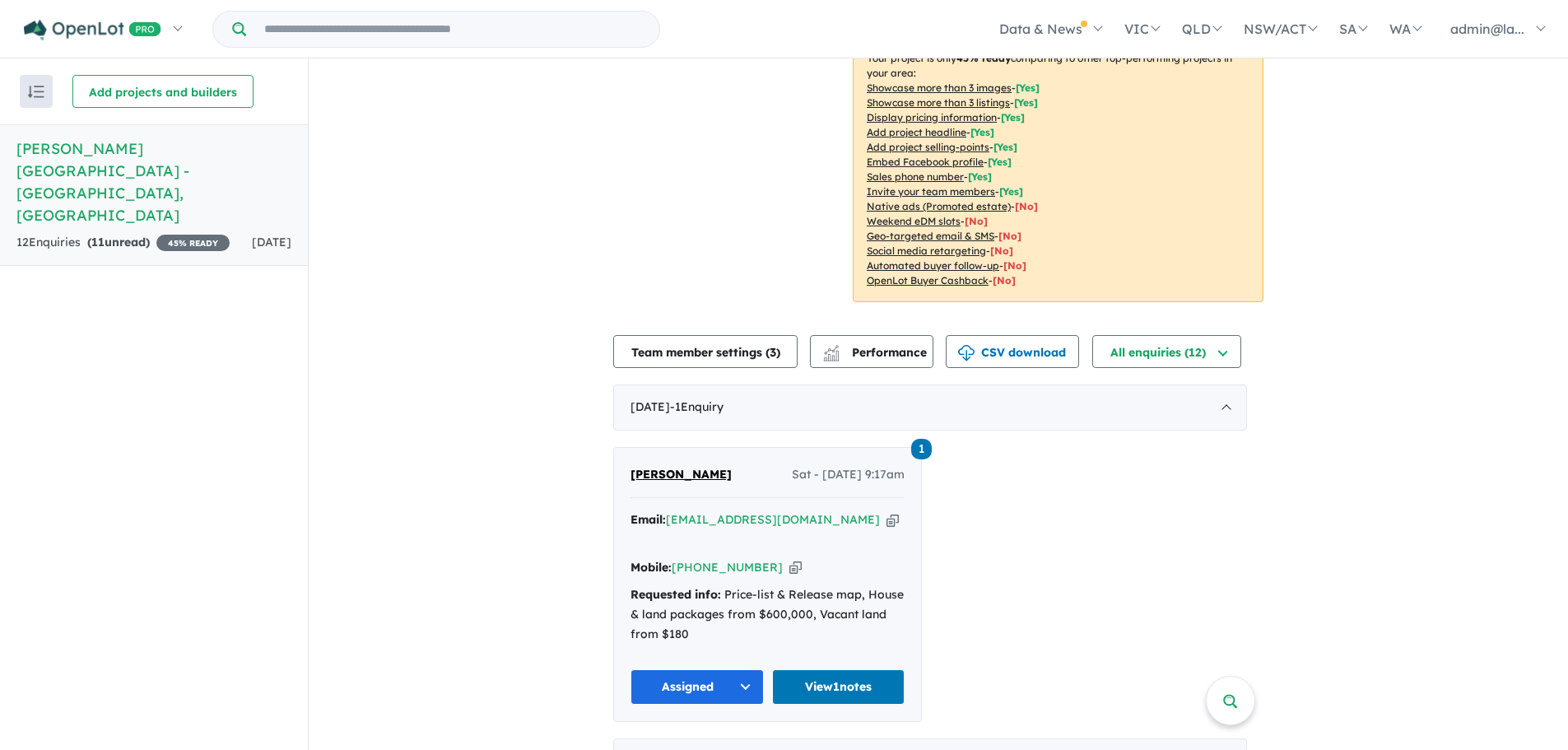
scroll to position [659, 0]
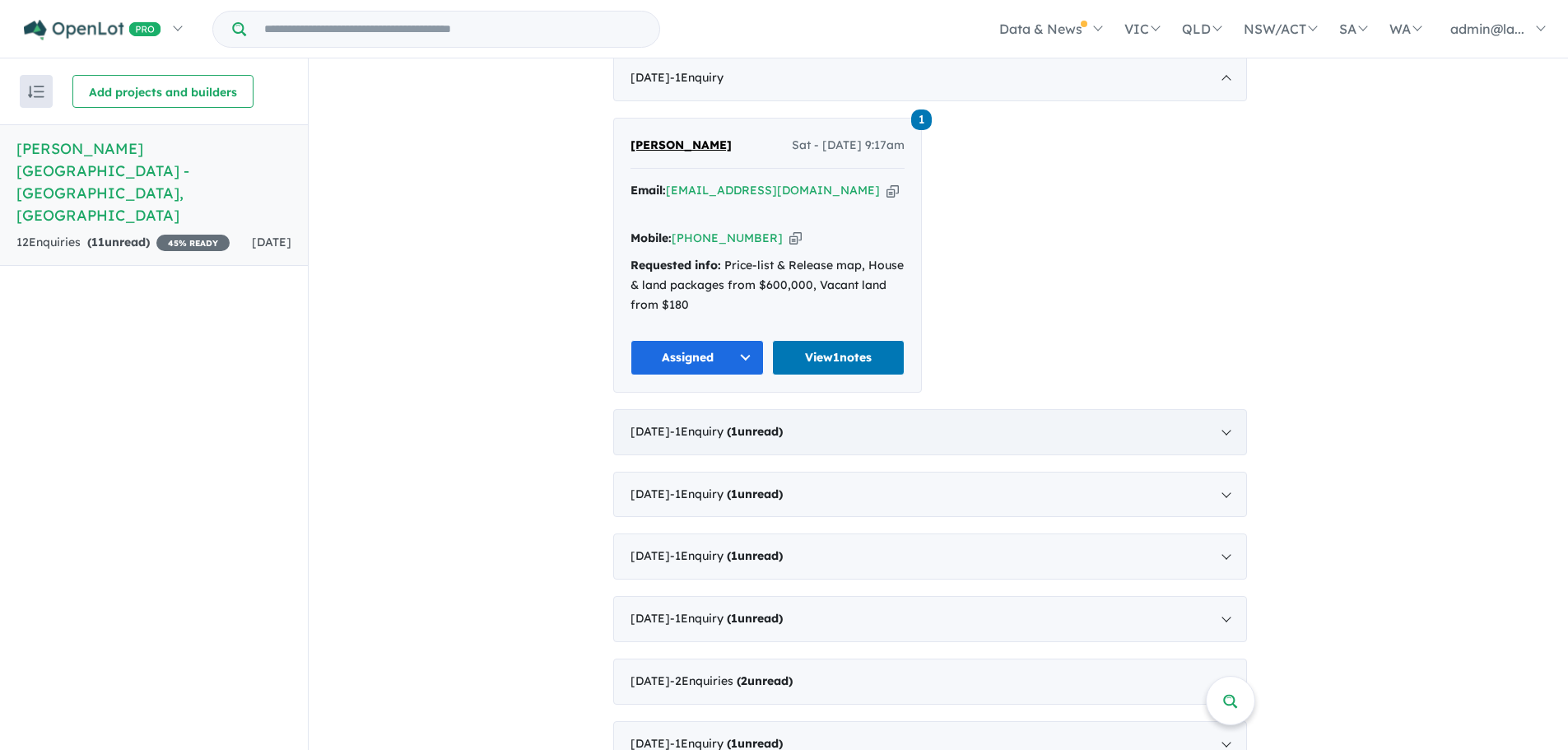
click at [1052, 409] on div "[DATE] - 1 Enquir y ( 1 unread)" at bounding box center [930, 432] width 634 height 46
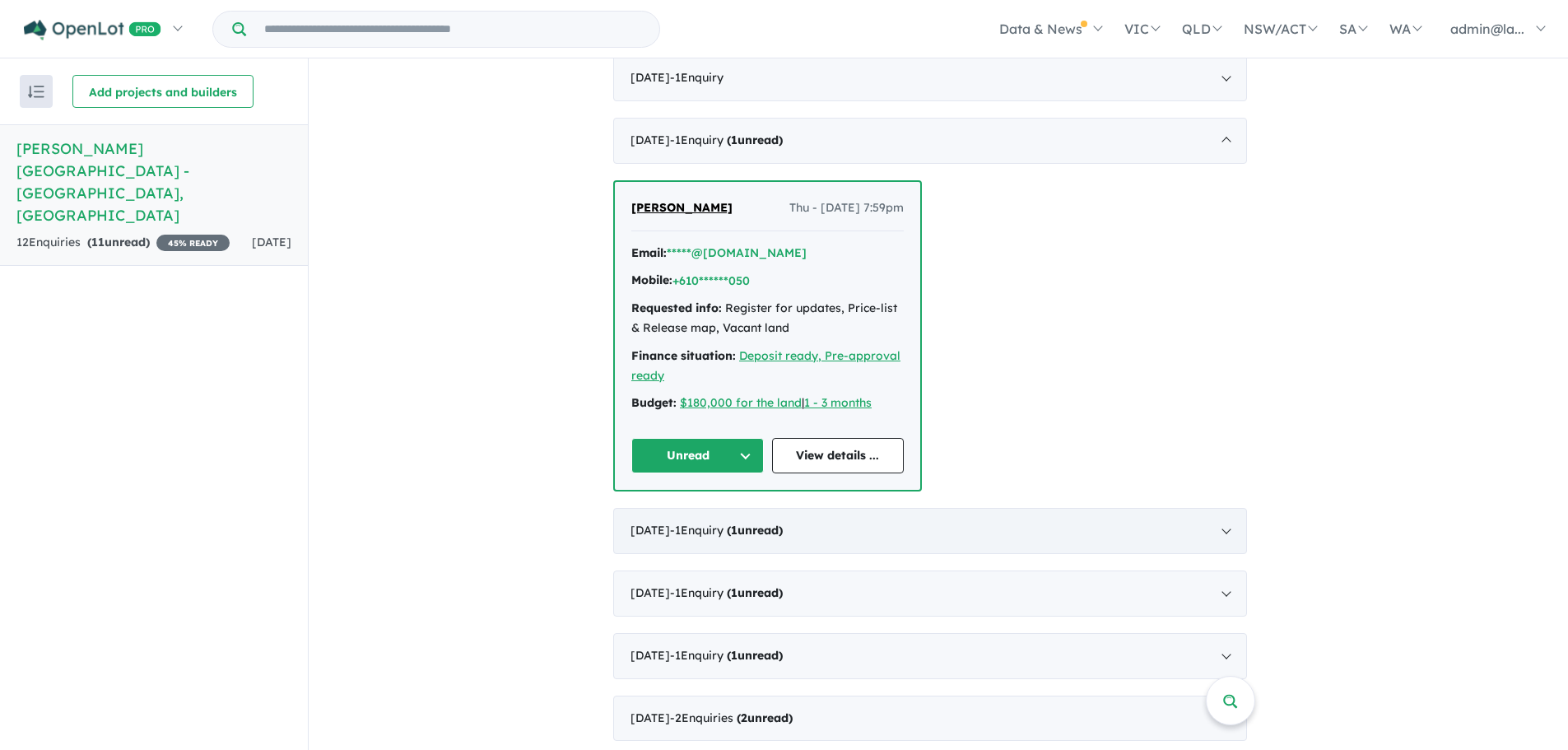
click at [889, 508] on div "[DATE] - 1 Enquir y ( 1 unread)" at bounding box center [930, 531] width 634 height 46
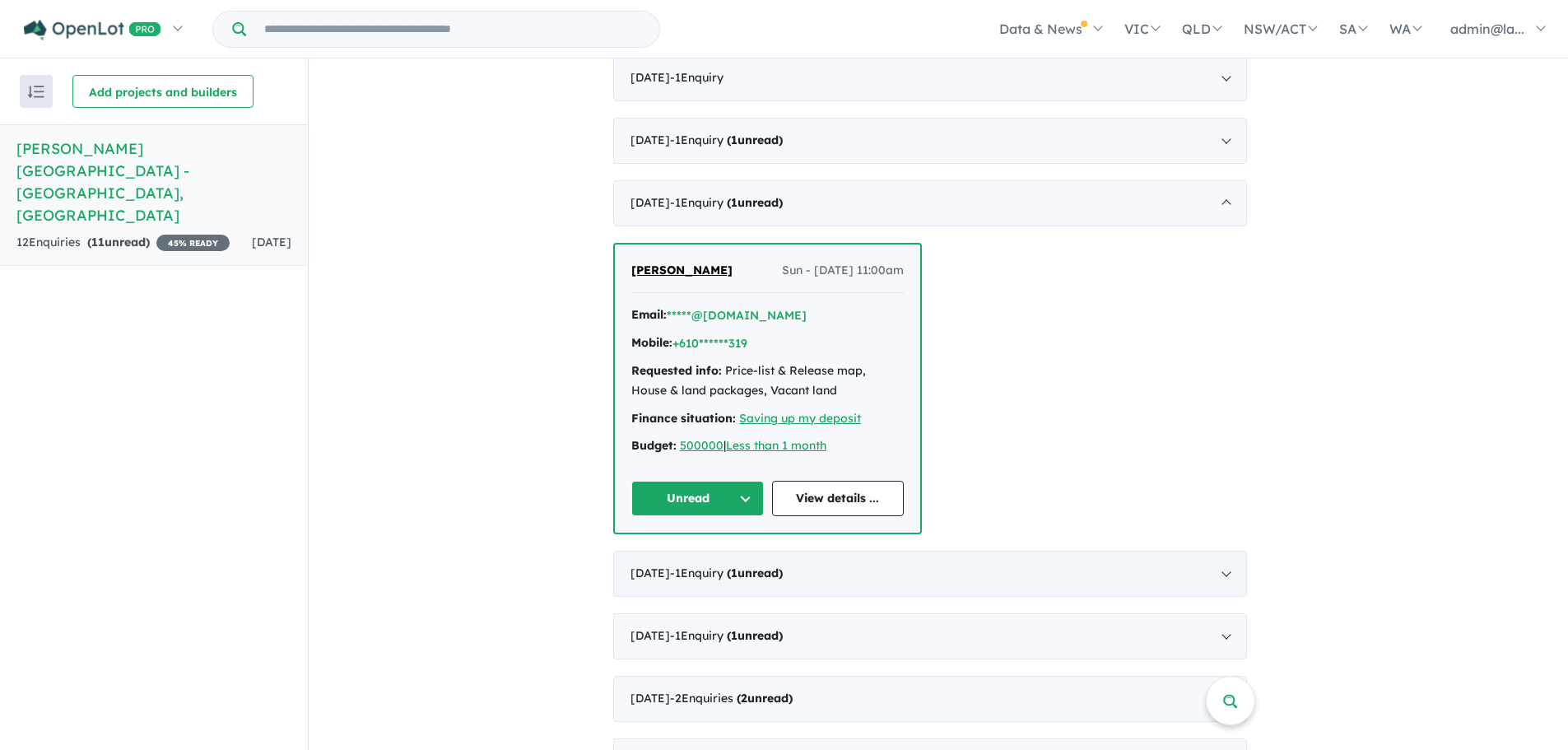
click at [740, 551] on div "[DATE] - 1 Enquir y ( 1 unread)" at bounding box center [930, 574] width 634 height 46
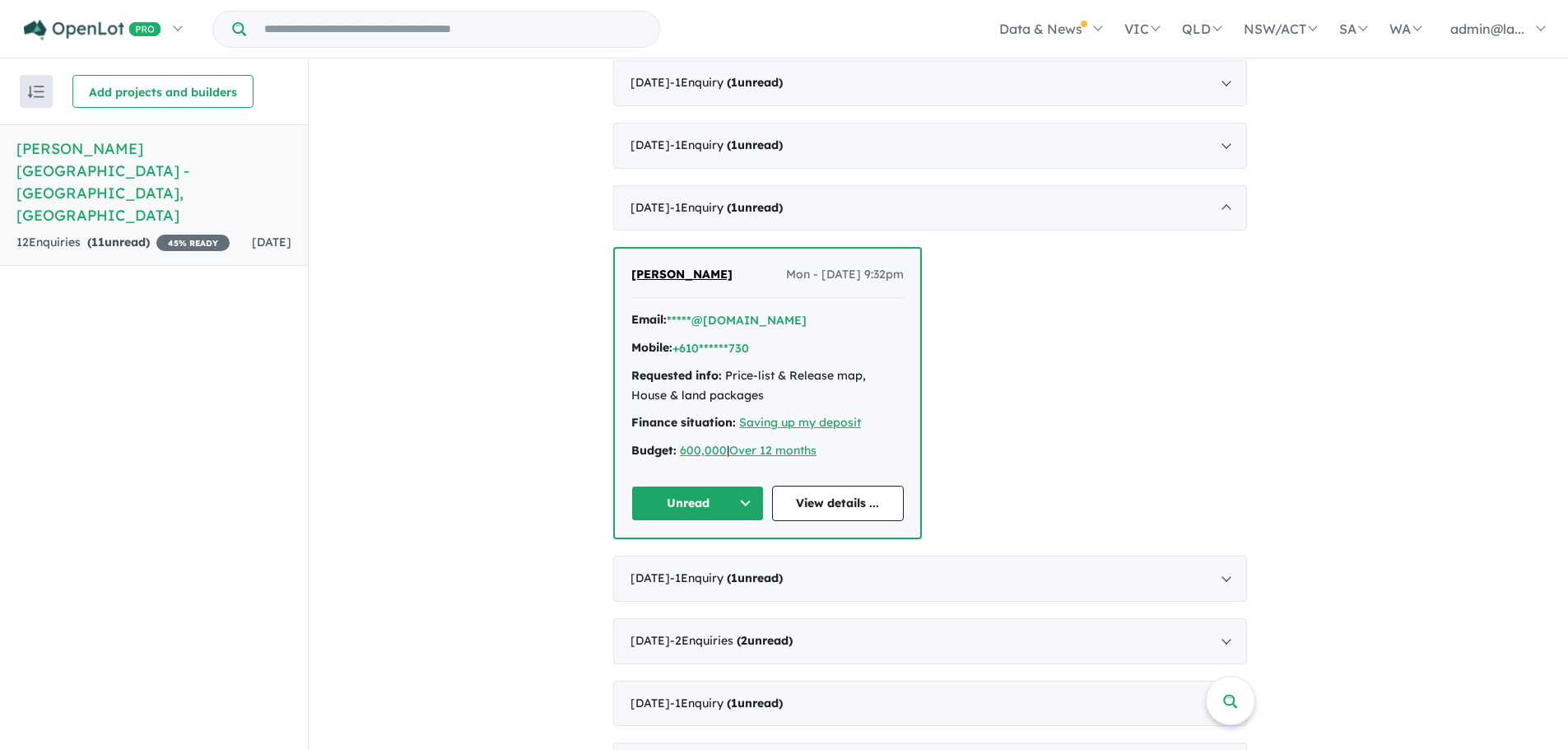
scroll to position [741, 0]
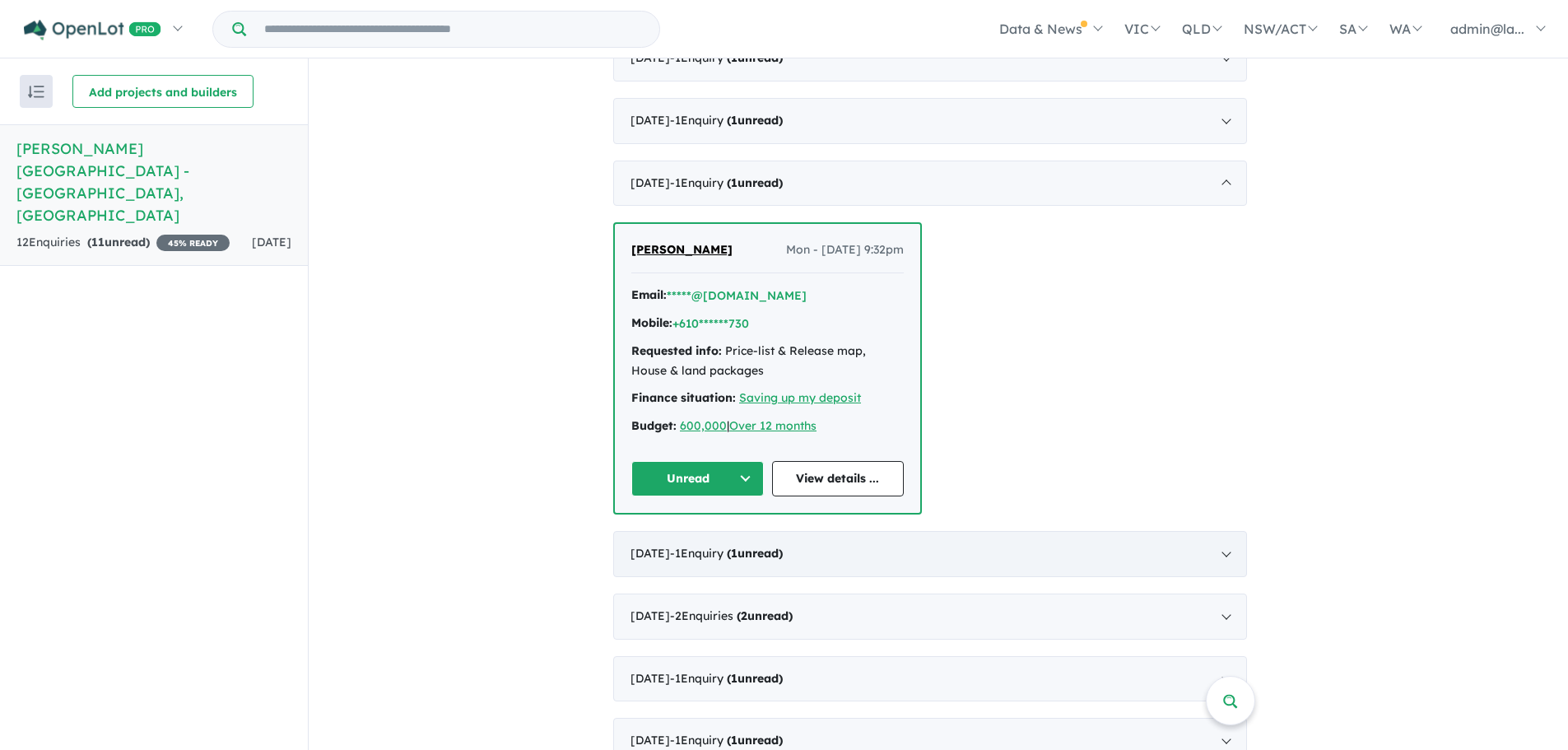
click at [875, 532] on div "[DATE] - 1 Enquir y ( 1 unread)" at bounding box center [930, 555] width 634 height 46
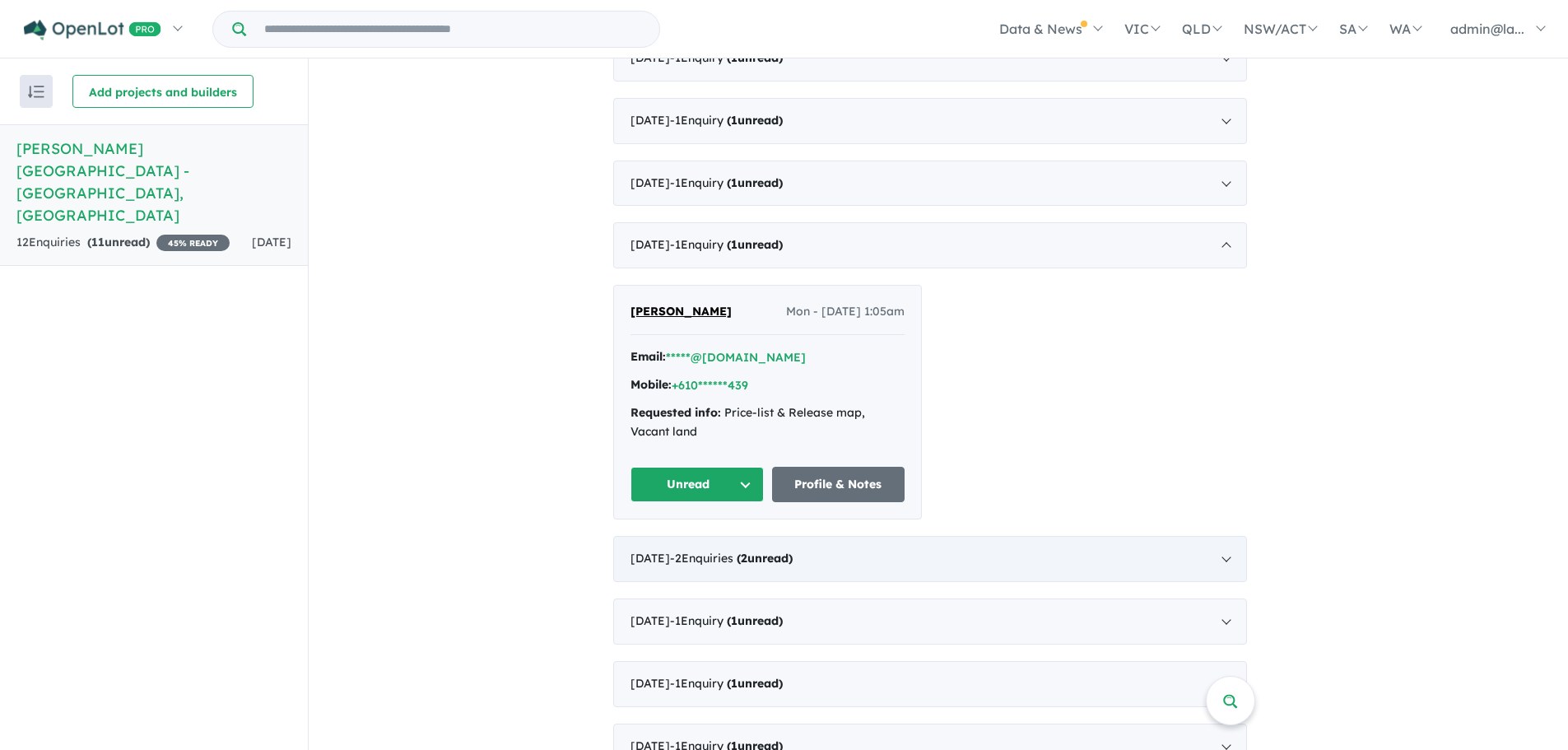
click at [877, 536] on div "[DATE] - 2 Enquir ies ( 2 unread)" at bounding box center [930, 559] width 634 height 46
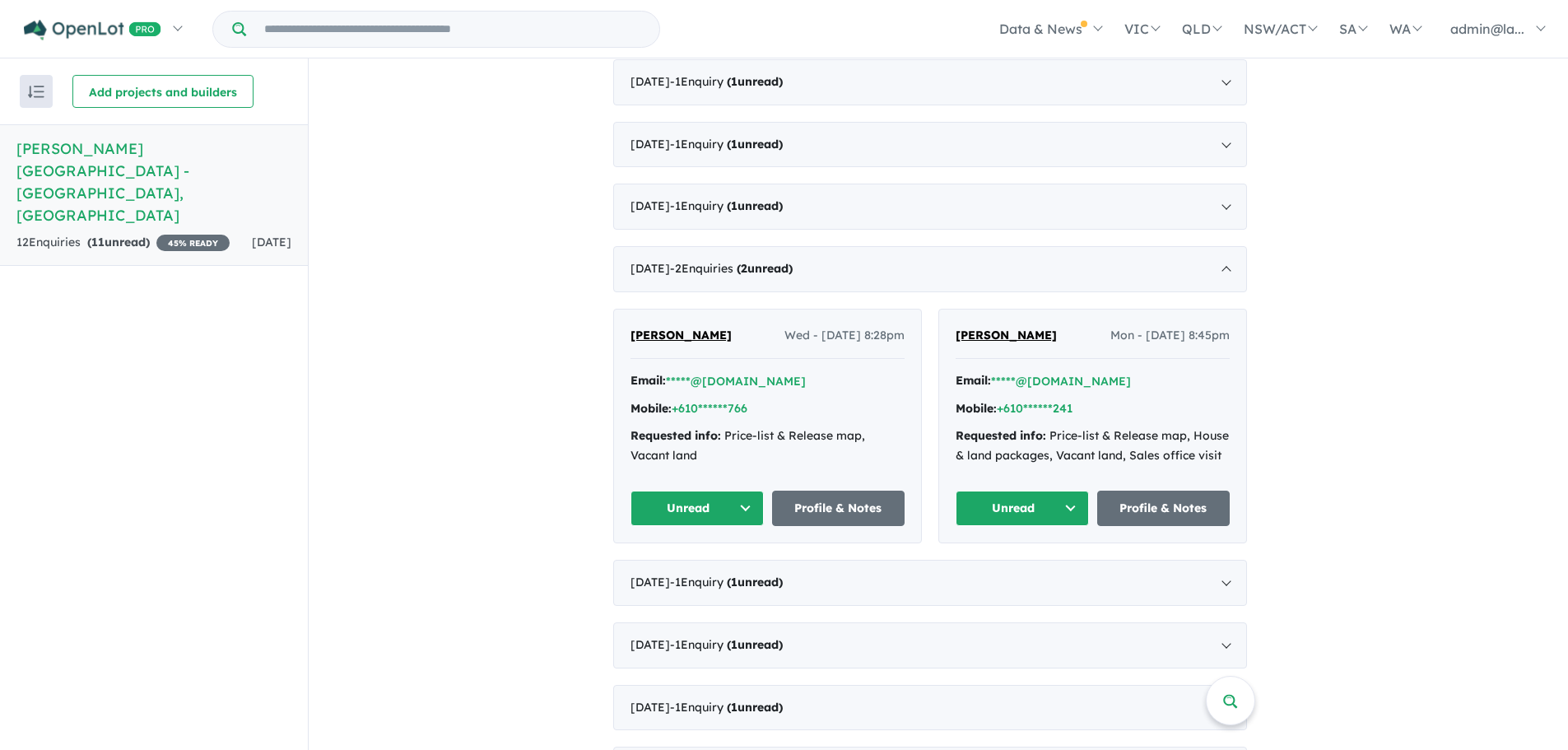
scroll to position [800, 0]
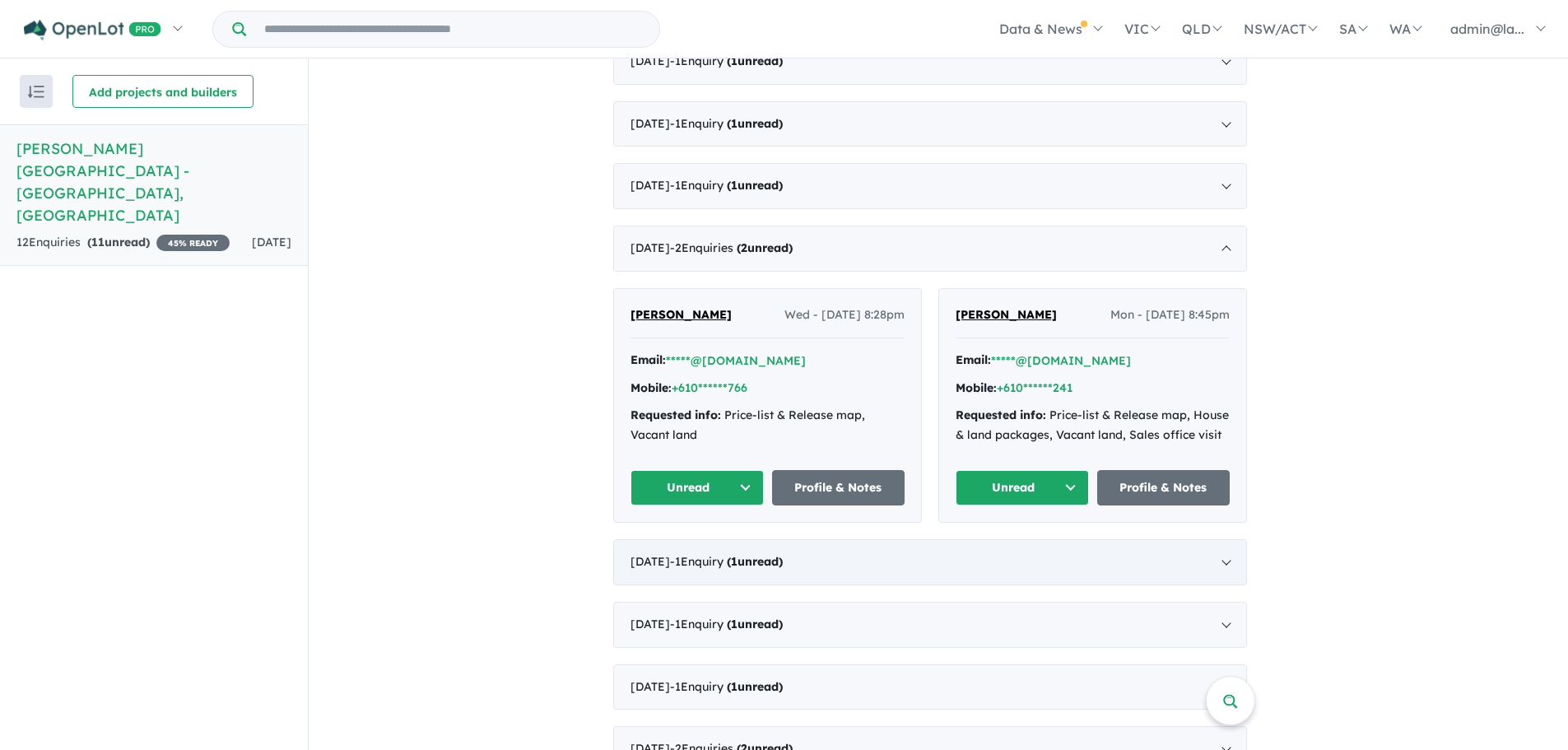
click at [783, 554] on strong "( 1 unread)" at bounding box center [754, 561] width 56 height 15
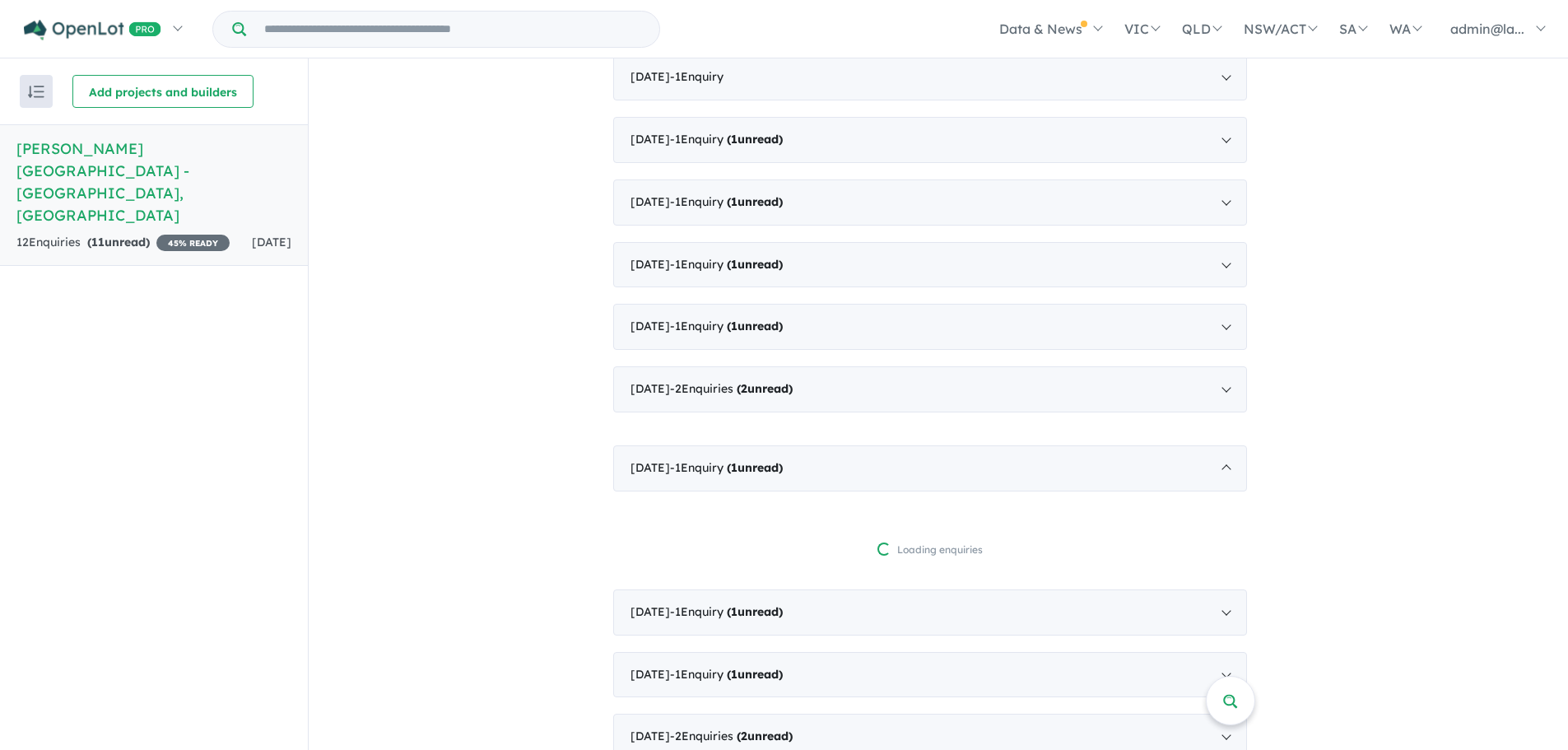
scroll to position [780, 0]
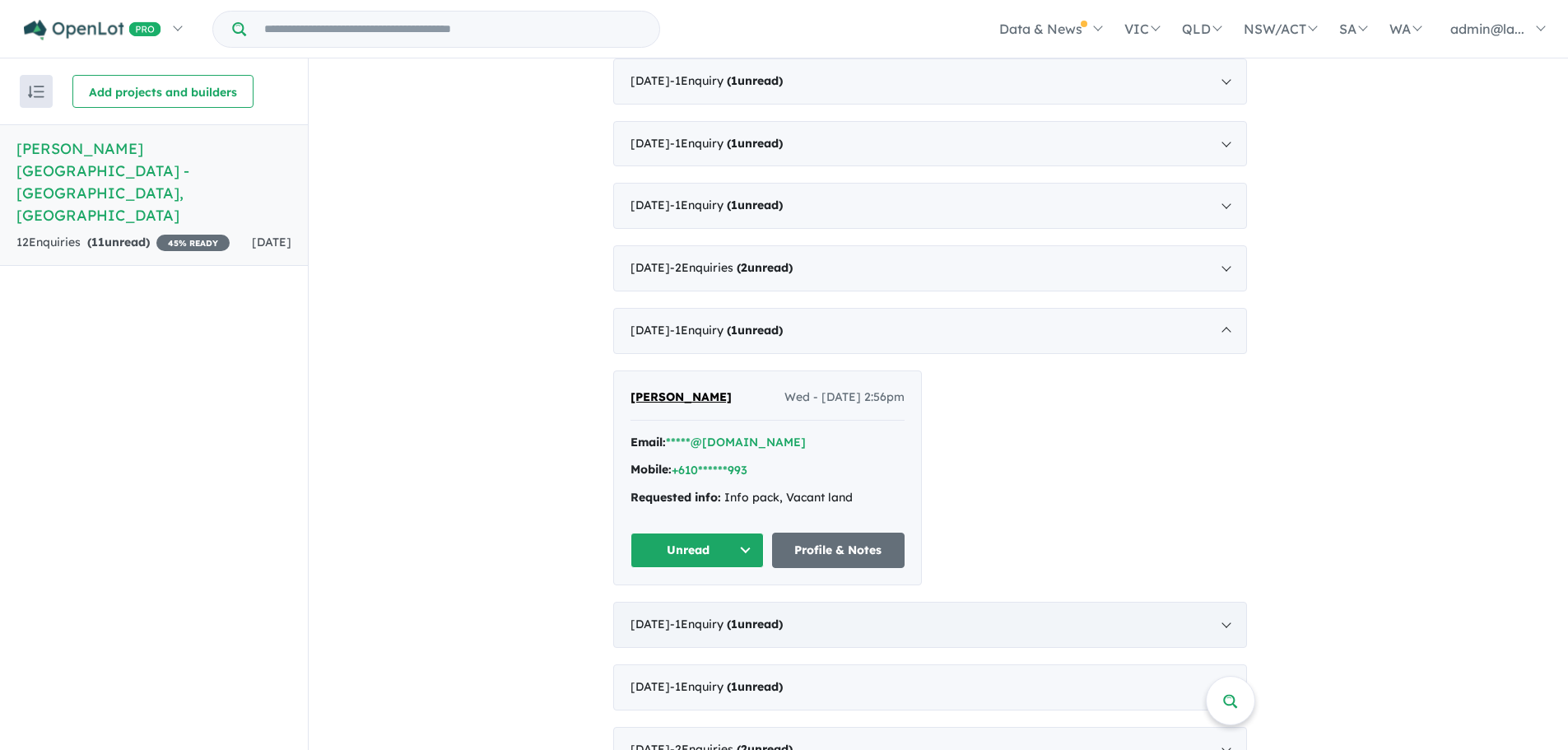
click at [852, 602] on div "[DATE] - 1 Enquir y ( 1 unread)" at bounding box center [930, 625] width 634 height 46
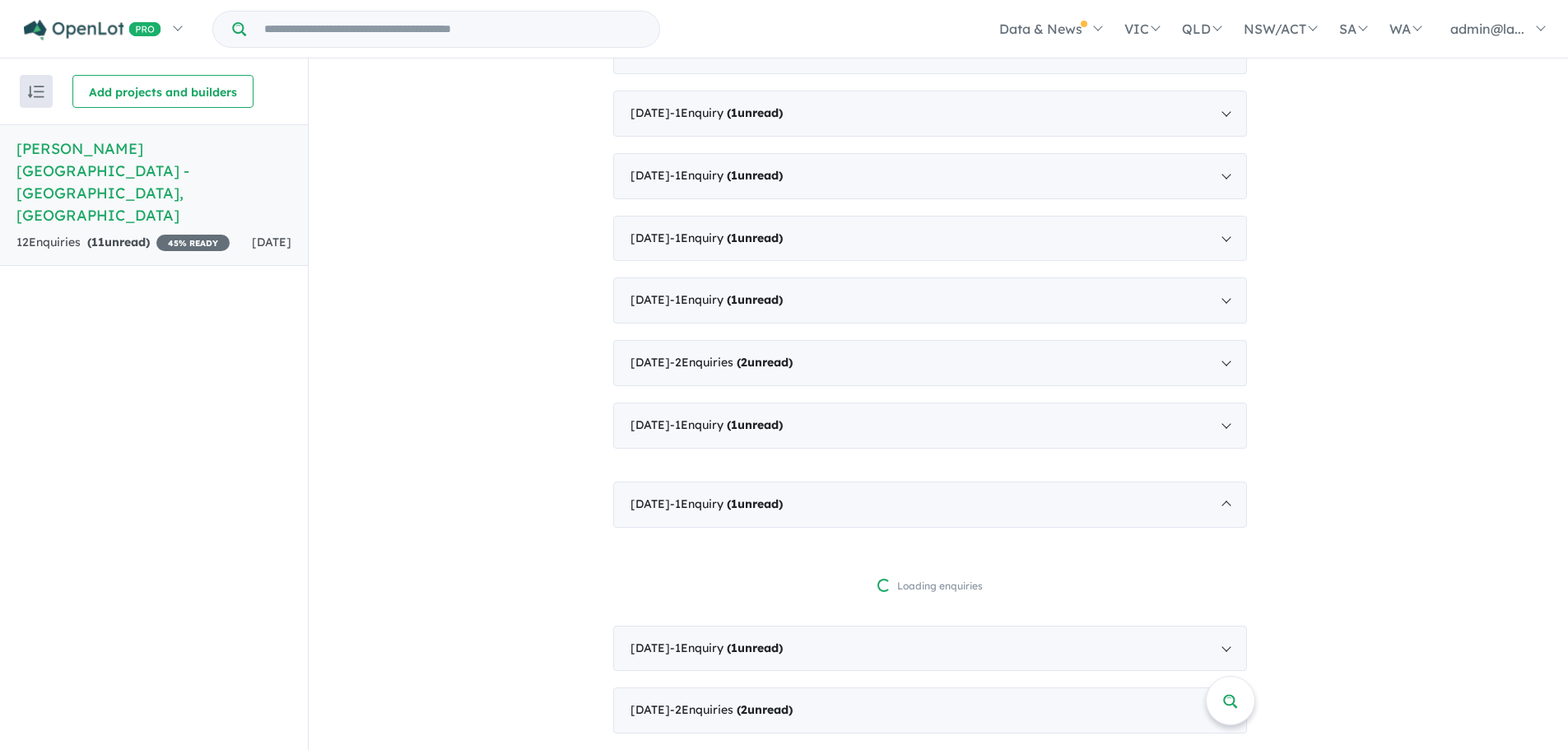
scroll to position [800, 0]
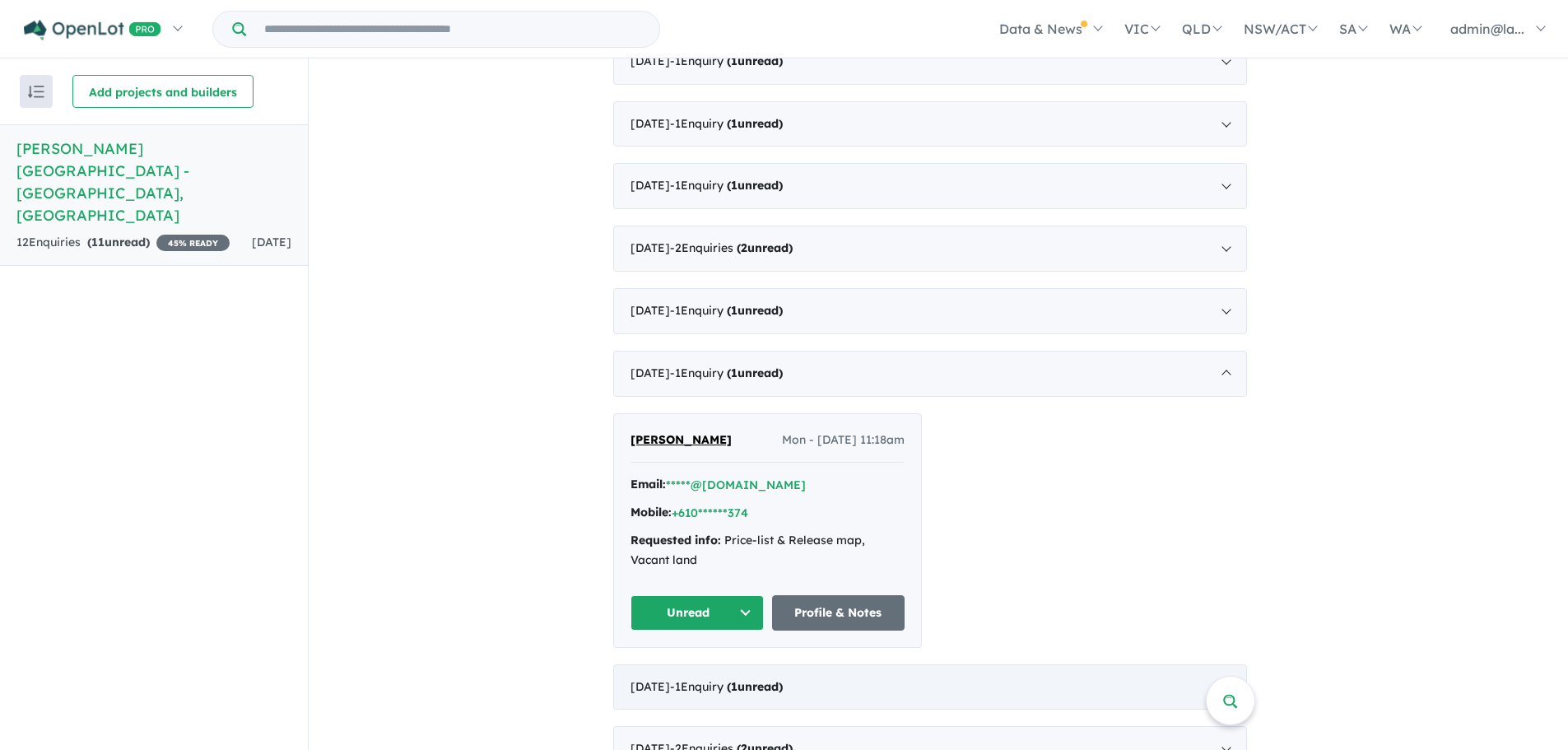
click at [884, 664] on div "[DATE] - 1 Enquir y ( 1 unread)" at bounding box center [930, 687] width 634 height 46
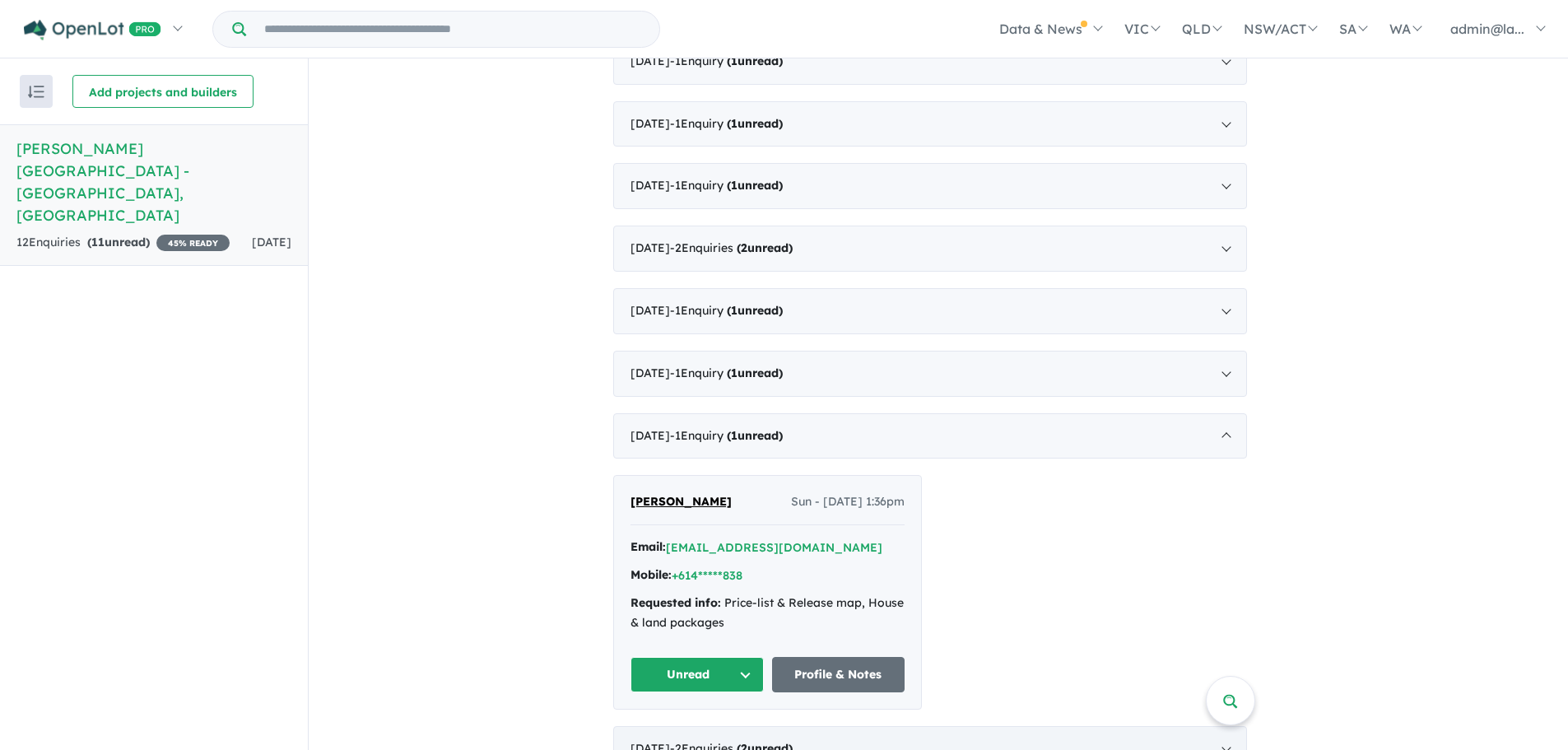
click at [865, 726] on div "[DATE] - 2 Enquir ies ( 2 unread)" at bounding box center [930, 749] width 634 height 46
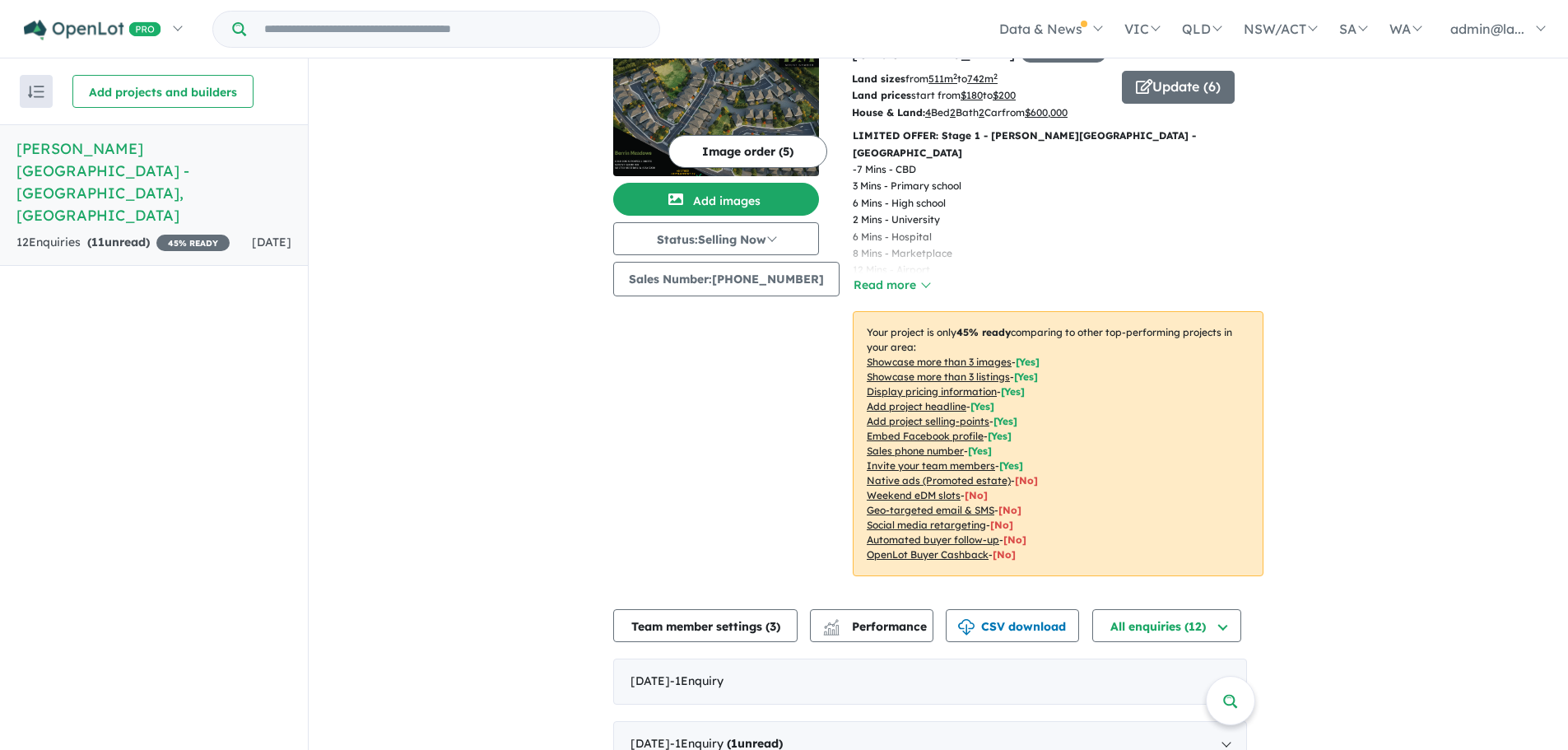
scroll to position [0, 0]
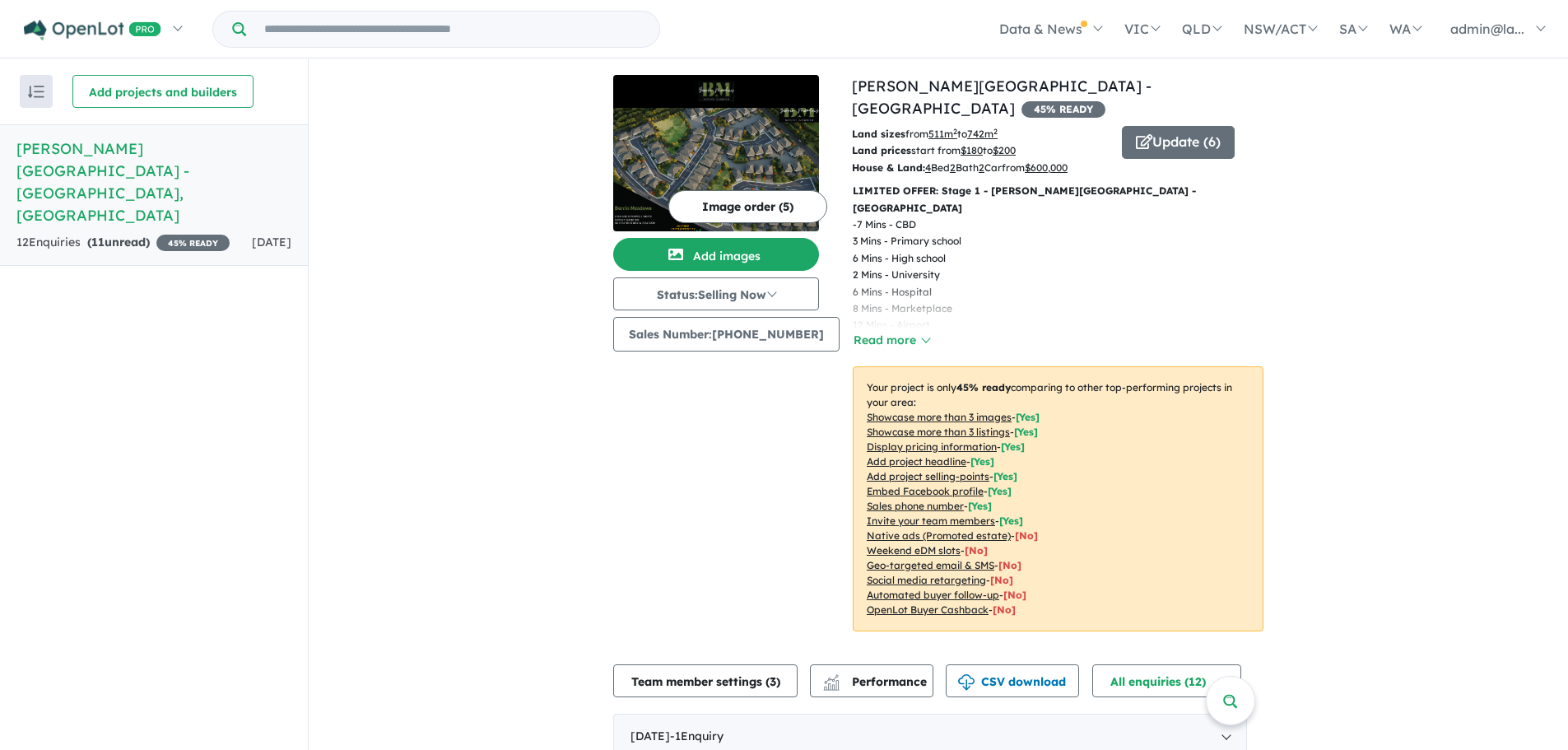
click at [877, 604] on u "OpenLot Buyer Cashback" at bounding box center [927, 610] width 121 height 12
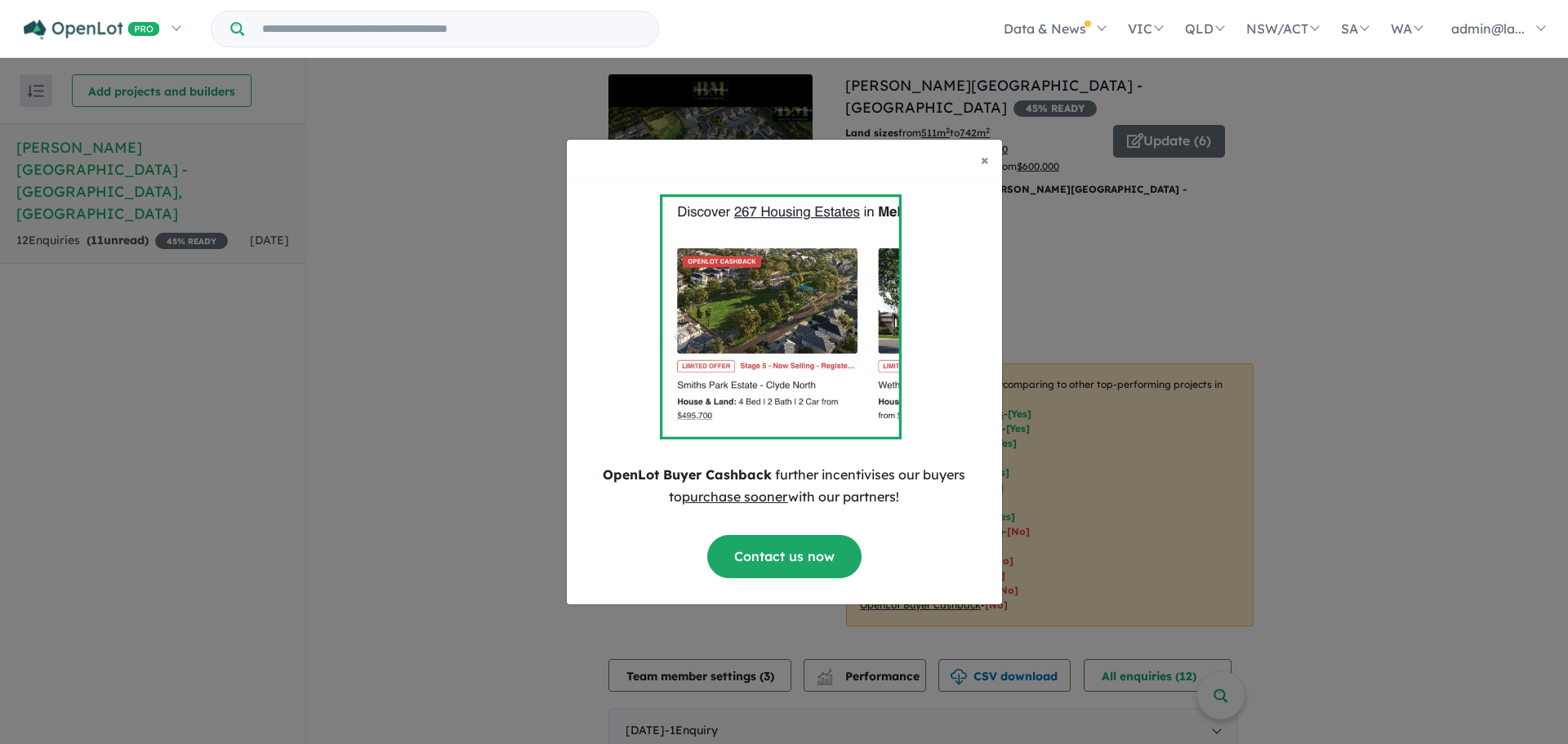
click at [715, 501] on u "purchase sooner" at bounding box center [735, 496] width 106 height 16
click at [798, 310] on img at bounding box center [781, 317] width 243 height 245
click at [990, 161] on button "× Close" at bounding box center [985, 160] width 34 height 41
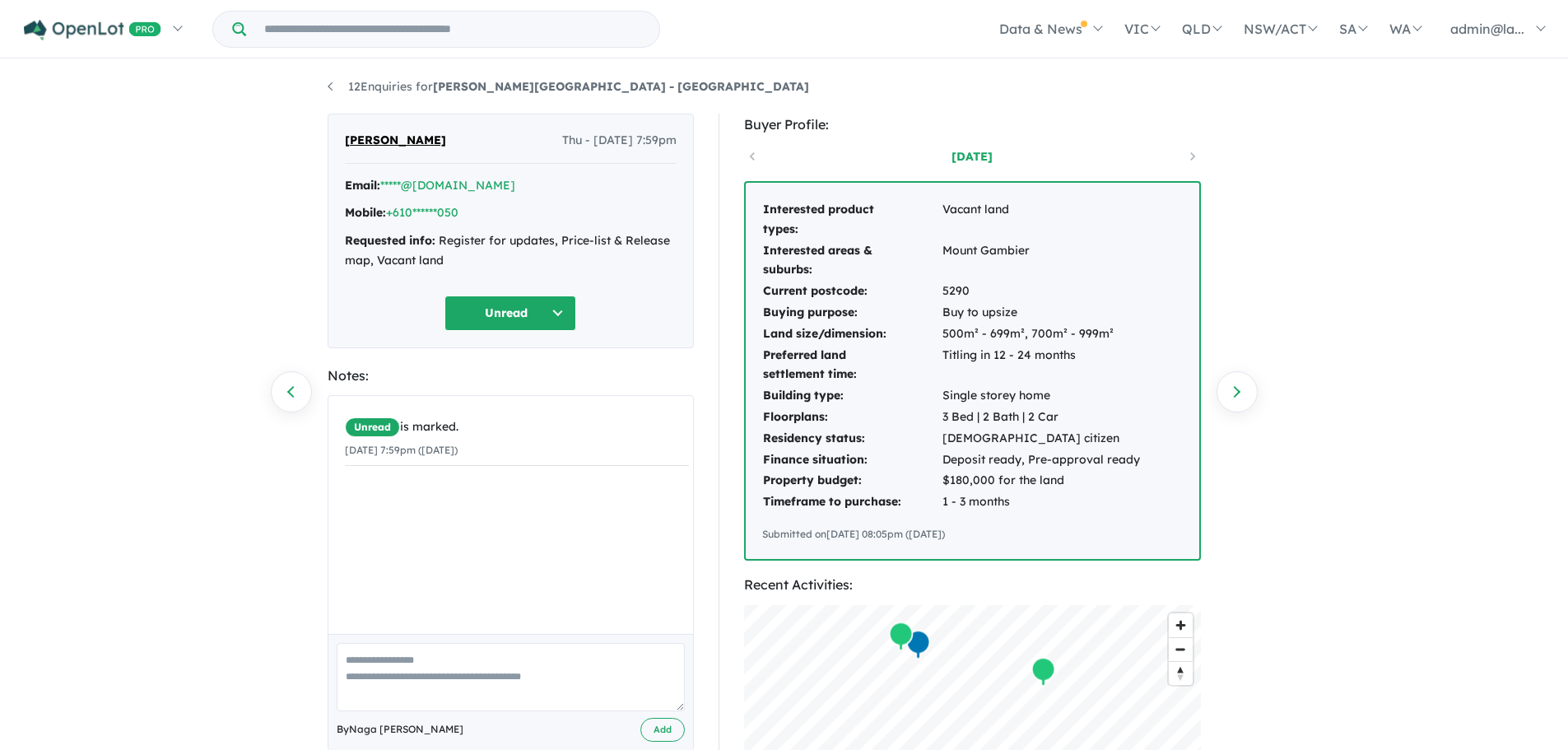
click at [439, 204] on div "Mobile: +610******050" at bounding box center [511, 213] width 332 height 20
click at [542, 319] on button "Unread" at bounding box center [510, 313] width 132 height 35
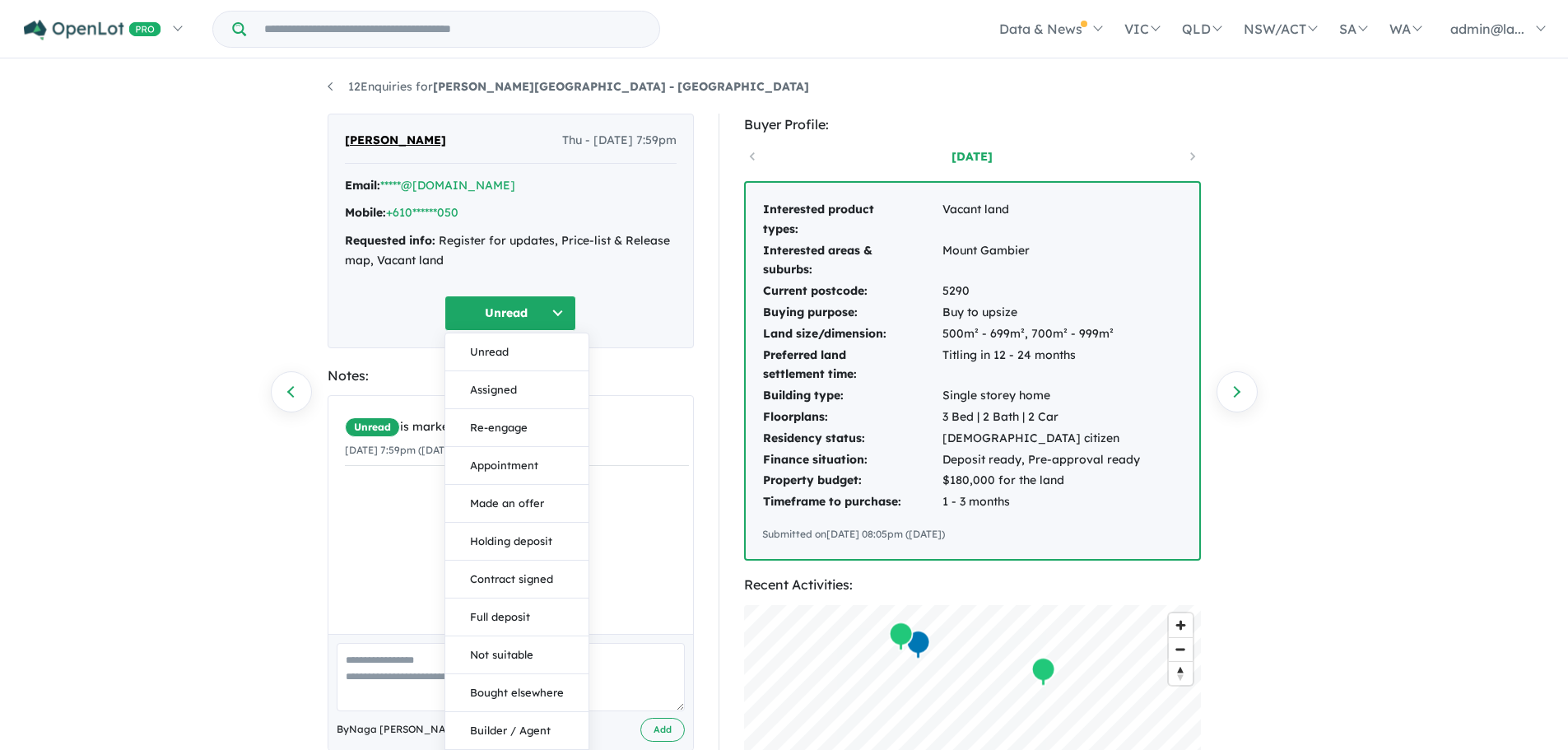
click at [638, 292] on div "[PERSON_NAME] Thu - [DATE] 7:59pm Email: *****@[DOMAIN_NAME] Mobile: +610******…" at bounding box center [510, 231] width 366 height 234
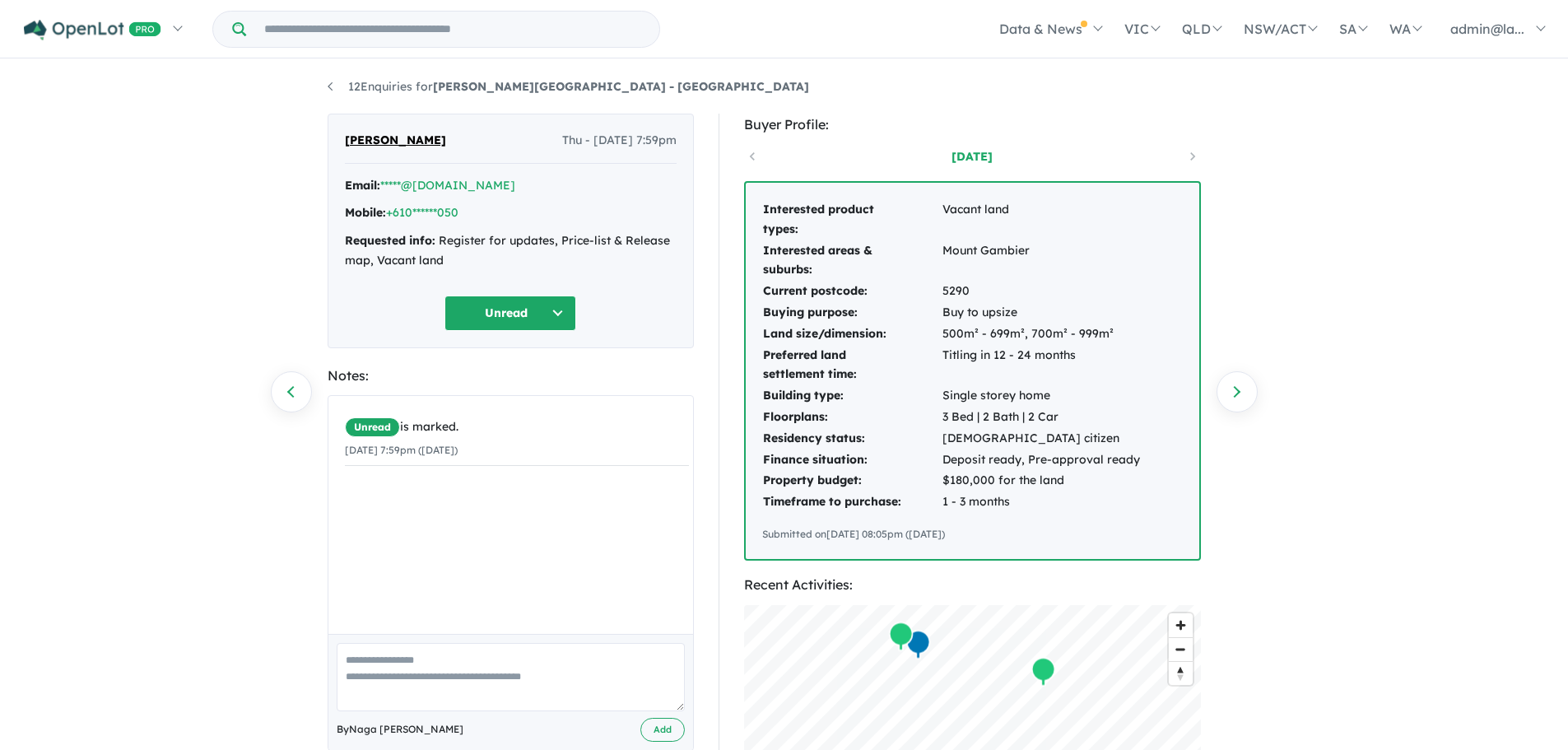
click at [1346, 365] on div "12 Enquiries for [PERSON_NAME] Estate - [GEOGRAPHIC_DATA] Previous enquiry Next…" at bounding box center [784, 406] width 1568 height 691
click at [1188, 161] on div "[DATE]" at bounding box center [972, 156] width 457 height 25
click at [1192, 158] on div "3 months ago" at bounding box center [972, 156] width 457 height 25
click at [753, 157] on div "3 months ago" at bounding box center [972, 156] width 457 height 25
click at [127, 356] on div "12 Enquiries for Berrin Meadows Estate - Mount Gambier Previous enquiry Next en…" at bounding box center [784, 406] width 1568 height 691
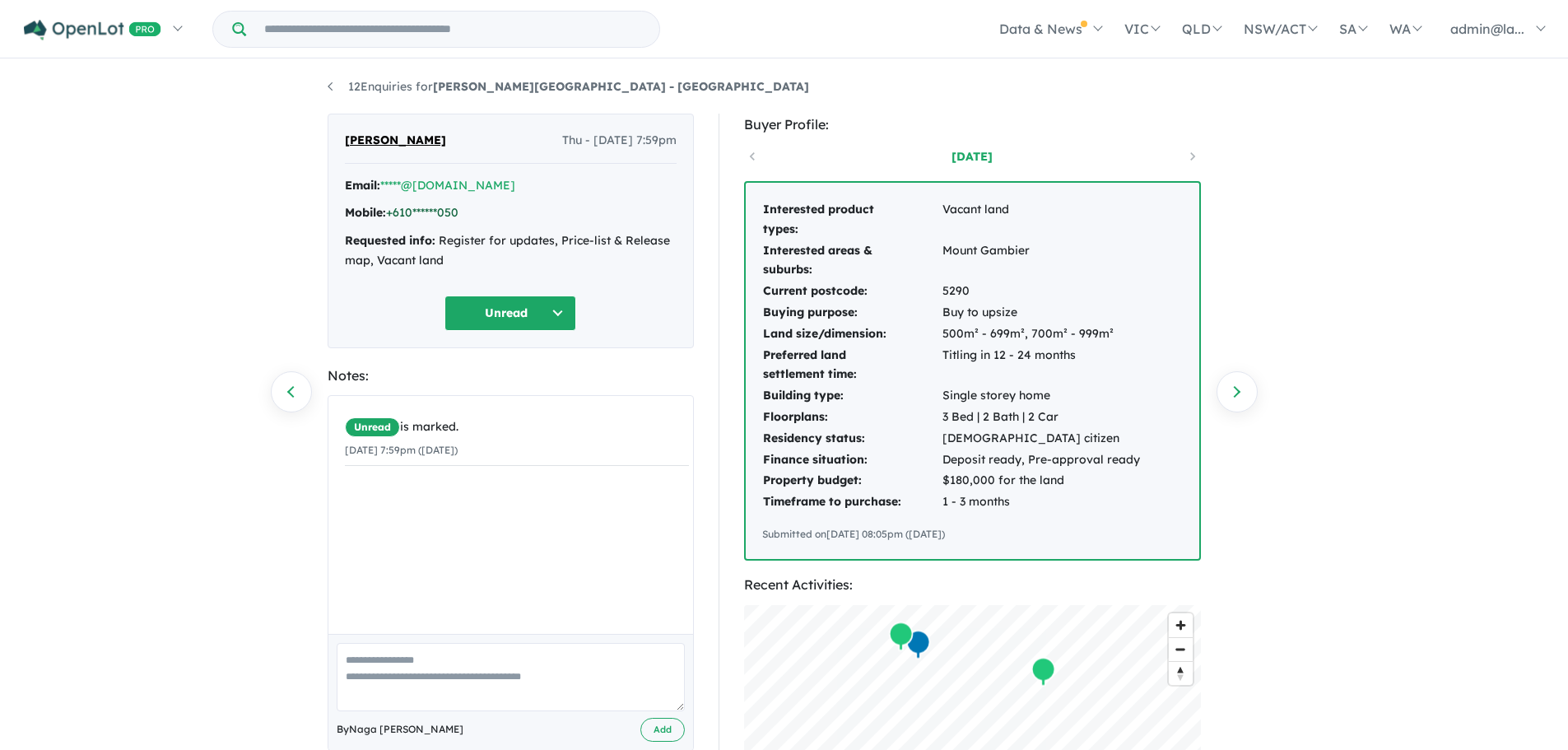
click at [431, 208] on link "+610******050" at bounding box center [422, 212] width 72 height 15
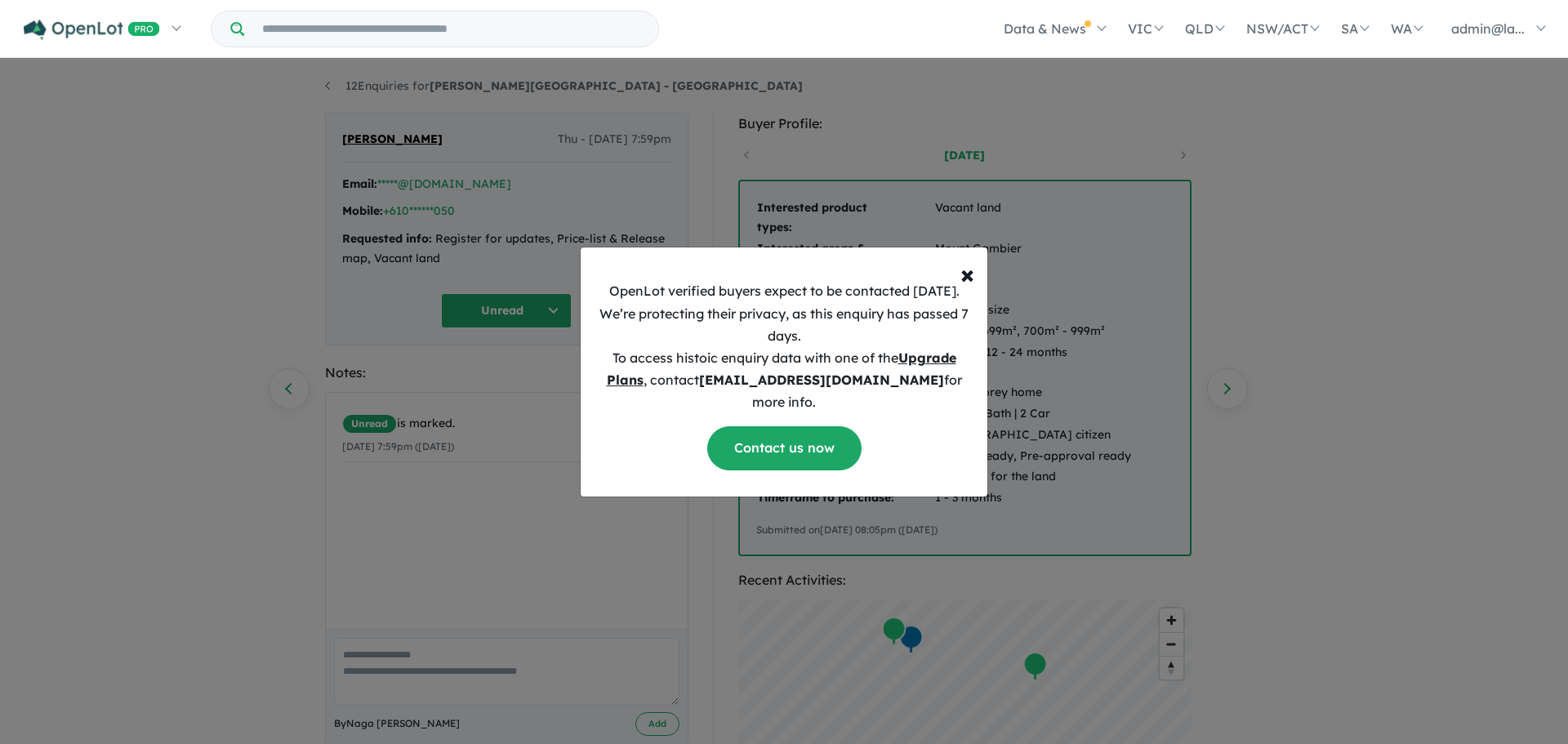
click at [934, 366] on u "Upgrade Plans" at bounding box center [781, 368] width 349 height 38
click at [627, 388] on u "Upgrade Plans" at bounding box center [781, 368] width 349 height 38
click at [793, 439] on link "Contact us now" at bounding box center [784, 448] width 155 height 44
drag, startPoint x: 971, startPoint y: 286, endPoint x: 960, endPoint y: 280, distance: 12.5
click at [971, 286] on span "×" at bounding box center [967, 273] width 14 height 32
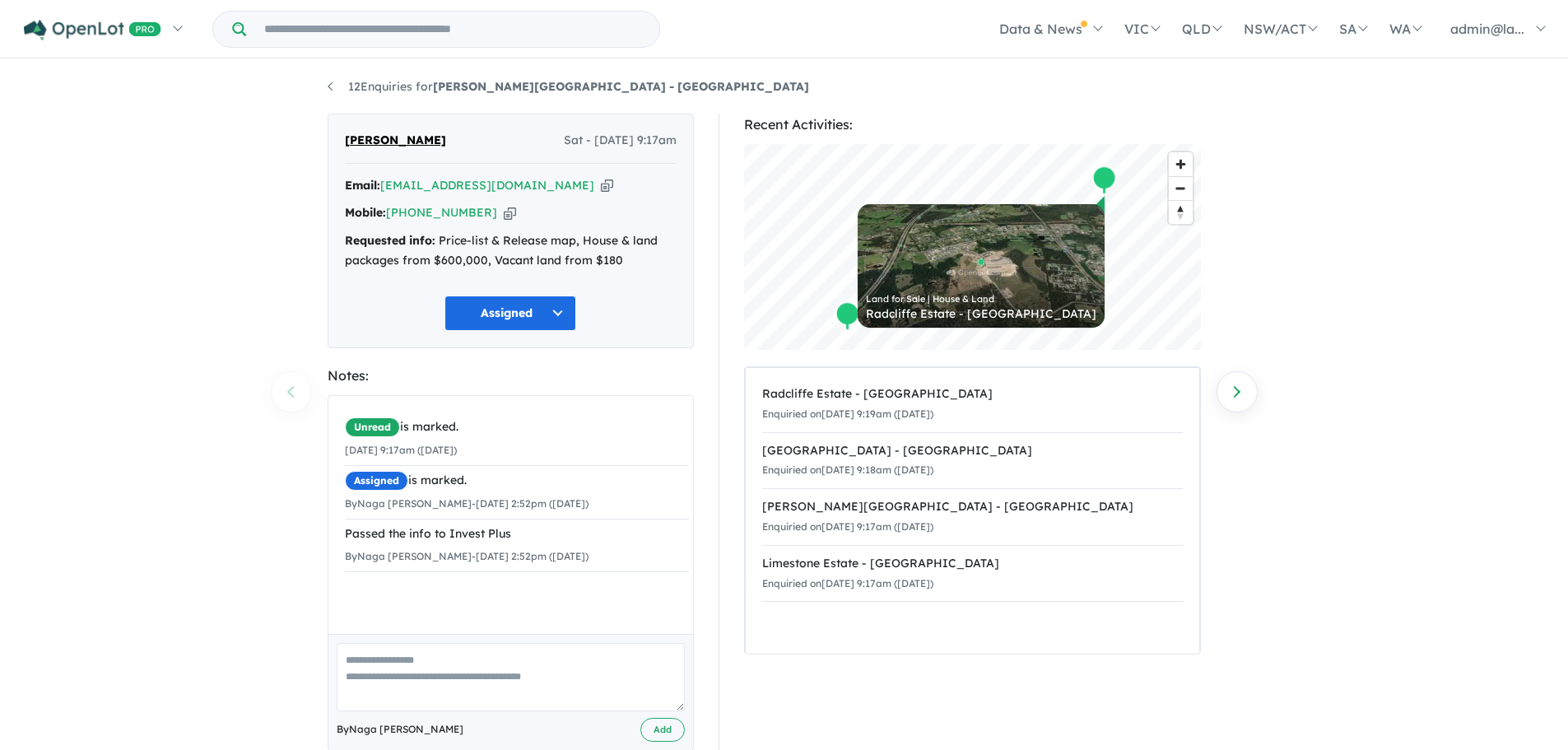
click at [1458, 449] on div "12 Enquiries for Berrin Meadows Estate - Mount Gambier Previous enquiry Next en…" at bounding box center [784, 406] width 1568 height 691
